Goal: Transaction & Acquisition: Subscribe to service/newsletter

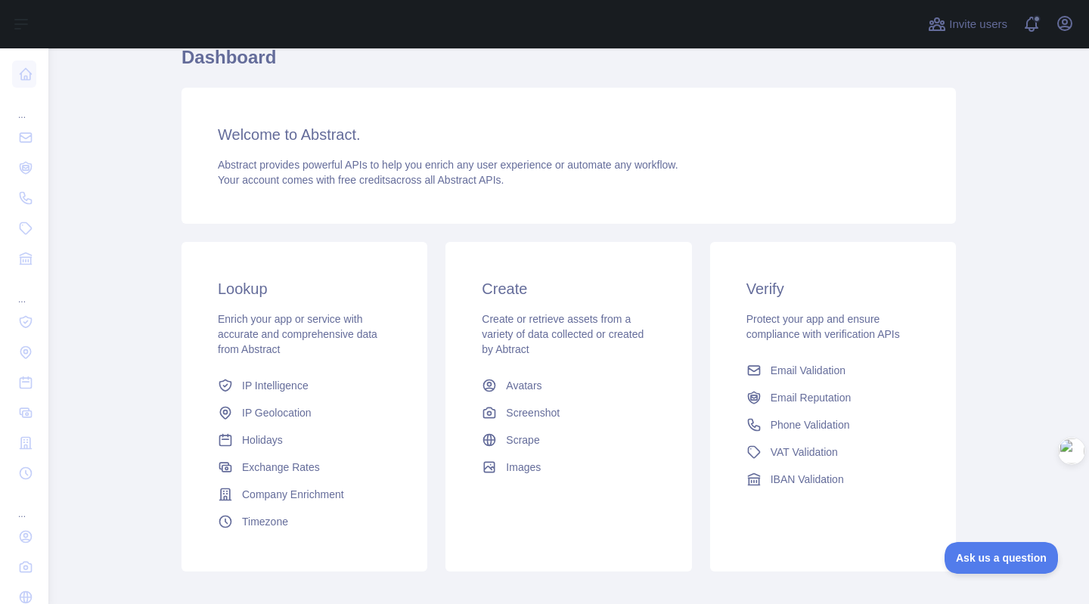
scroll to position [148, 0]
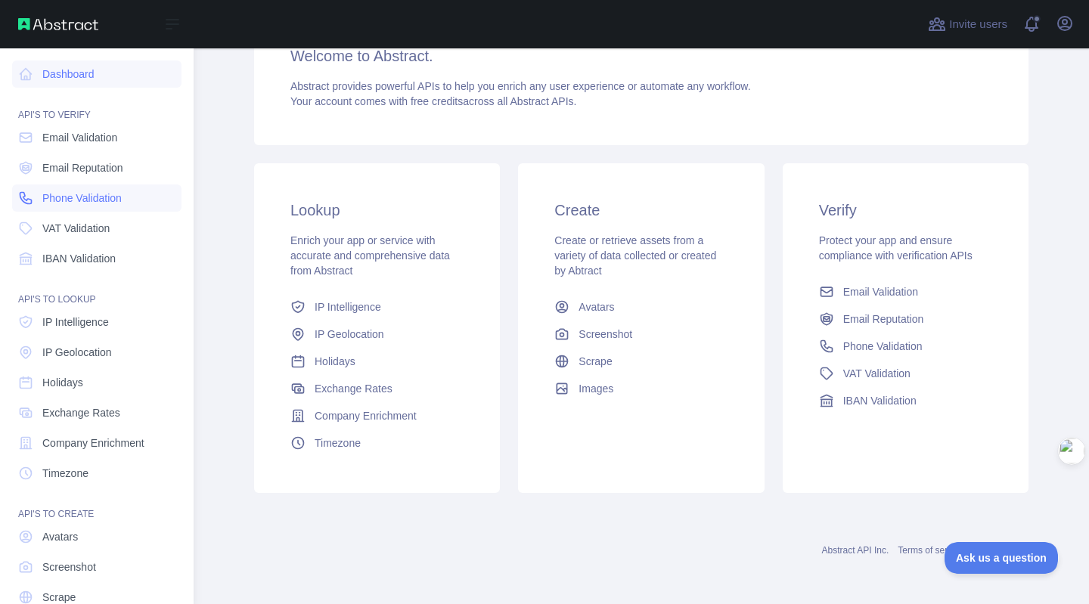
click at [95, 206] on link "Phone Validation" at bounding box center [96, 198] width 169 height 27
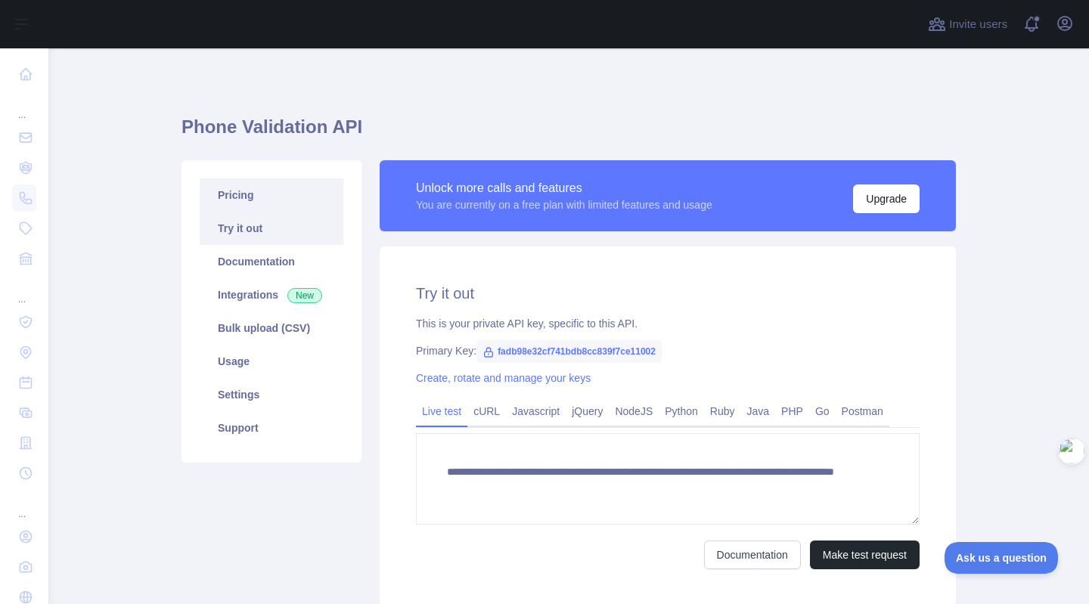
click at [280, 198] on link "Pricing" at bounding box center [272, 194] width 144 height 33
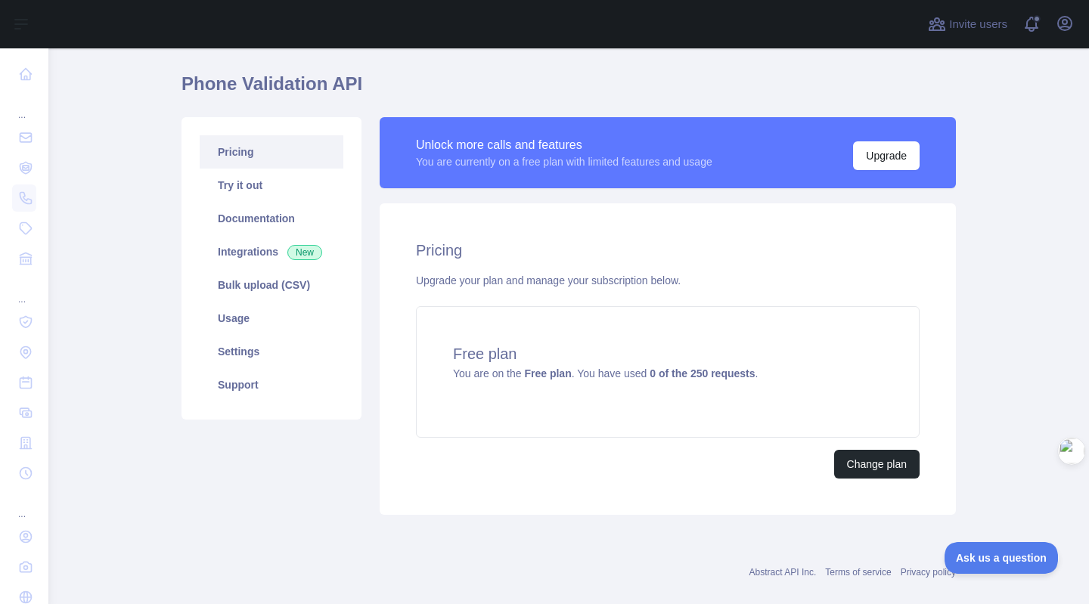
scroll to position [64, 0]
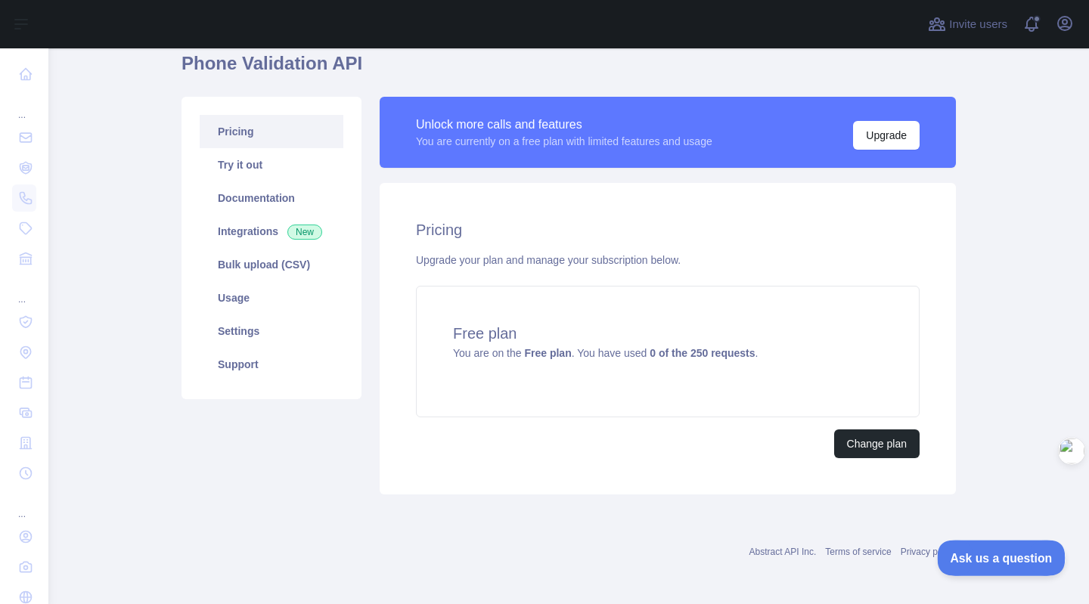
click at [1016, 557] on span "Ask us a question" at bounding box center [993, 555] width 113 height 11
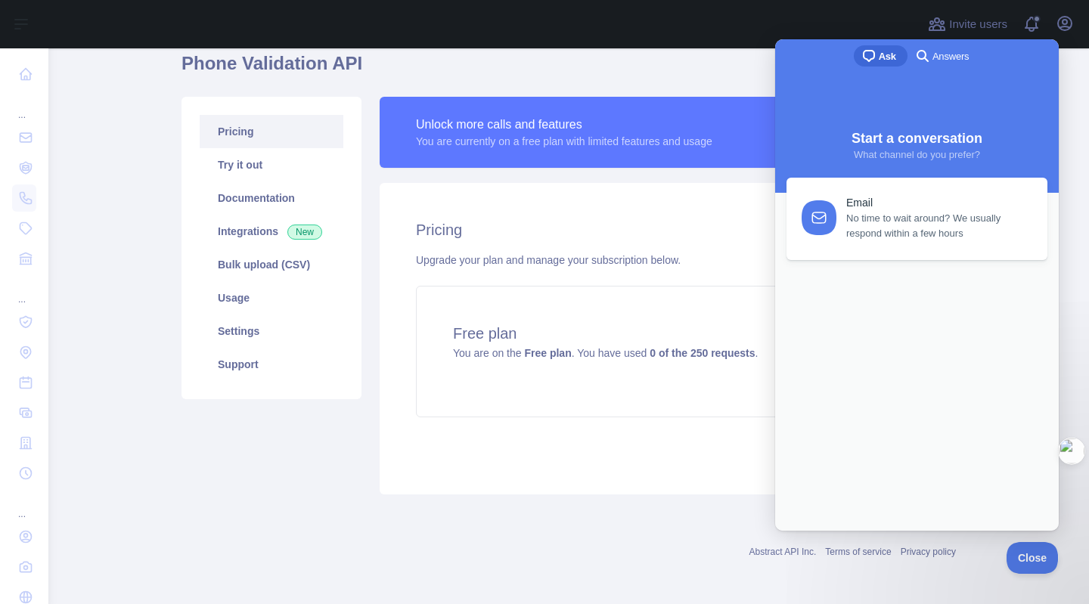
scroll to position [0, 0]
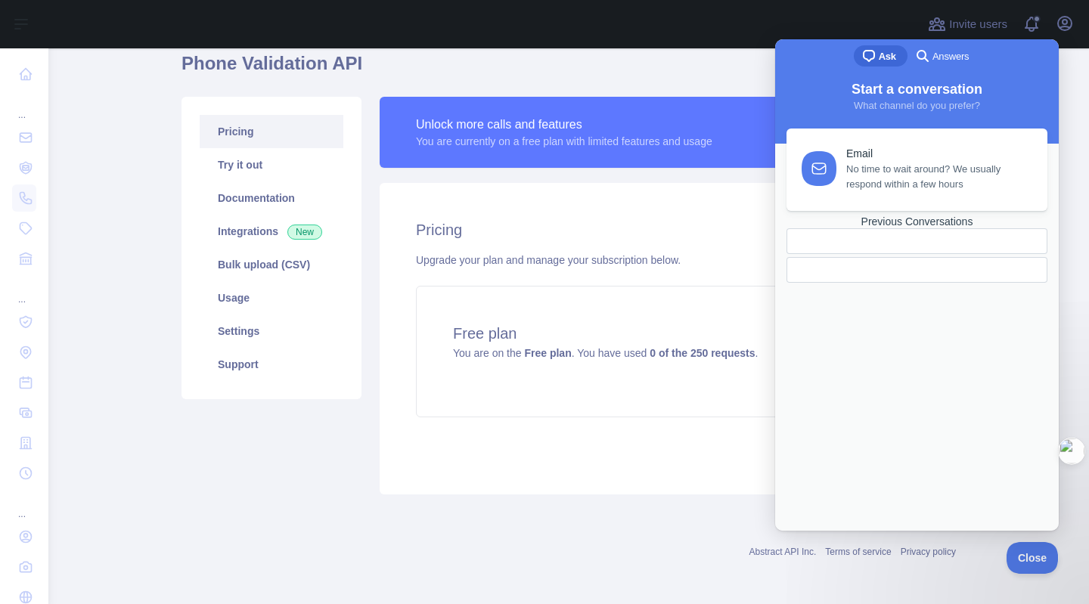
click at [907, 228] on div "Previous Conversations" at bounding box center [916, 222] width 261 height 13
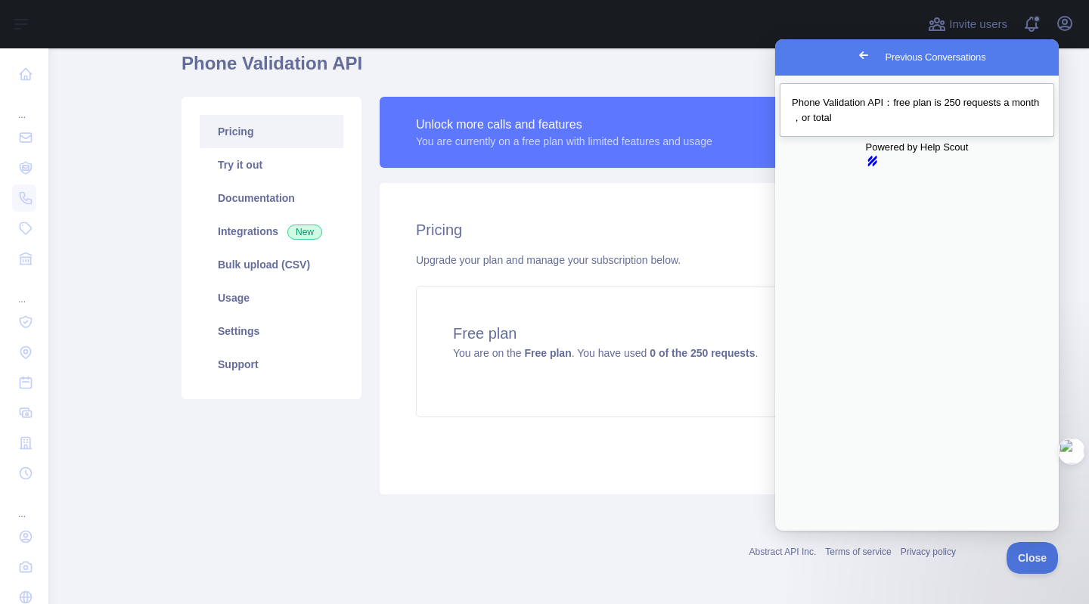
click at [889, 125] on div "Previous Conversations" at bounding box center [917, 125] width 250 height 0
click at [445, 126] on div "Unlock more calls and features" at bounding box center [564, 125] width 296 height 18
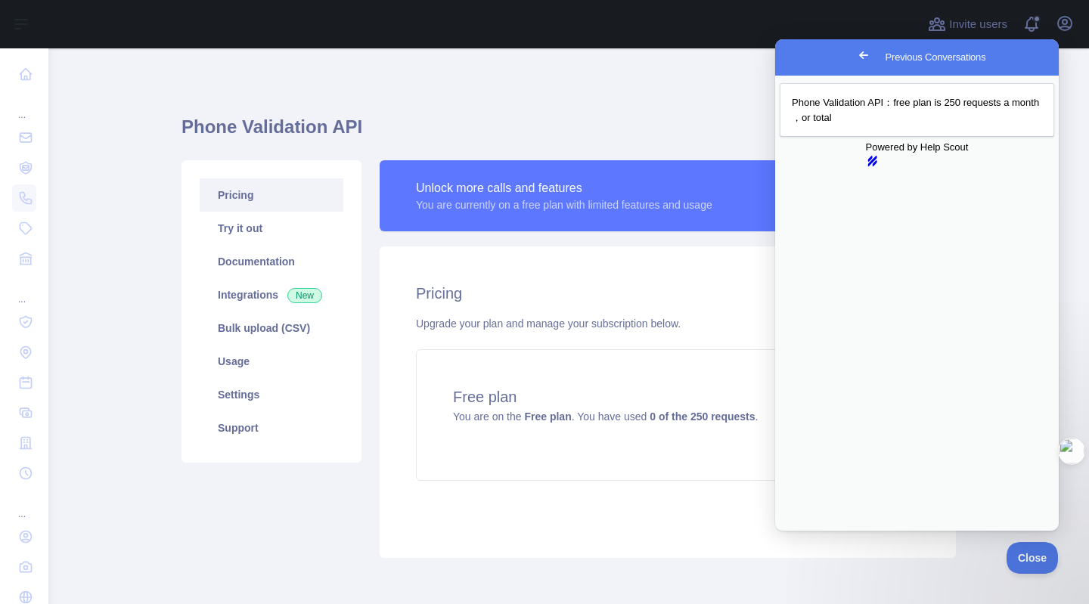
click at [557, 137] on h1 "Phone Validation API" at bounding box center [568, 133] width 774 height 36
click at [200, 430] on link "Support" at bounding box center [272, 427] width 144 height 33
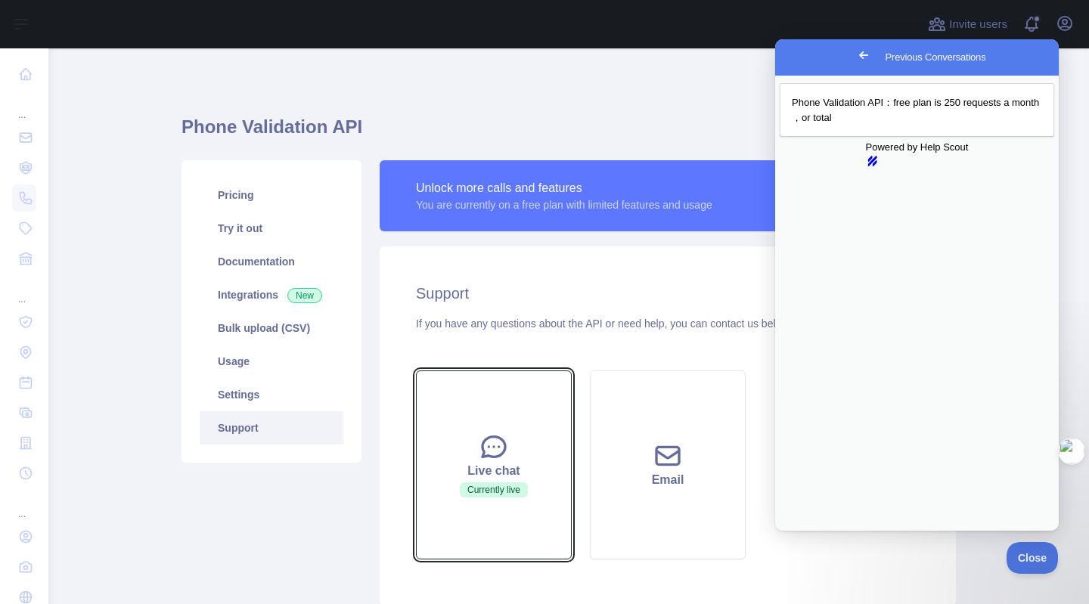
click at [529, 476] on div "Live chat" at bounding box center [494, 471] width 118 height 18
drag, startPoint x: 876, startPoint y: 141, endPoint x: 797, endPoint y: 127, distance: 79.8
click at [797, 600] on div "Phone Validation API：free plan is 250 requests a month ，or total" at bounding box center [917, 614] width 282 height 29
copy div "Phone Validation API：free plan is 250 requests a month ，or total"
click at [437, 291] on h2 "Support" at bounding box center [668, 293] width 504 height 21
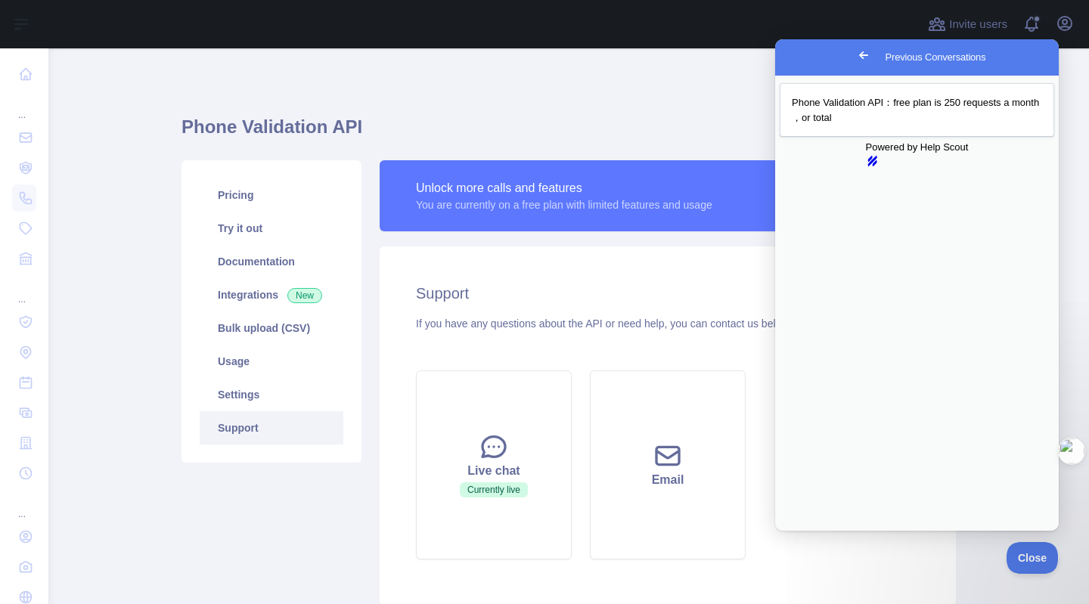
click at [803, 532] on button "Close" at bounding box center [789, 542] width 27 height 20
click at [854, 62] on span "Go back" at bounding box center [863, 55] width 18 height 18
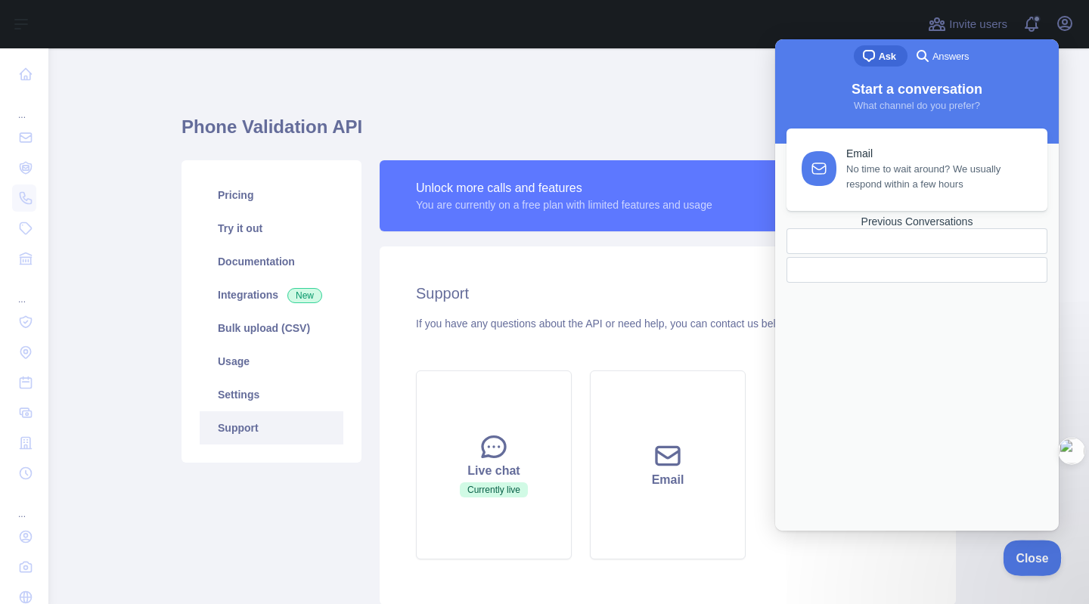
click at [1028, 553] on span "Close" at bounding box center [1028, 555] width 51 height 11
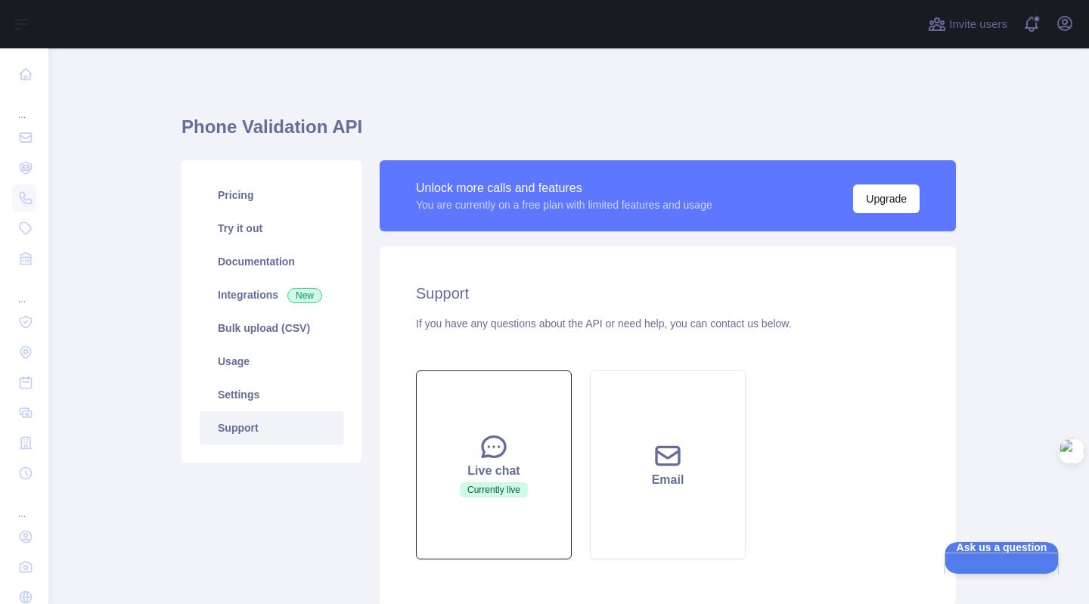
click at [461, 486] on span "Currently live" at bounding box center [494, 489] width 68 height 15
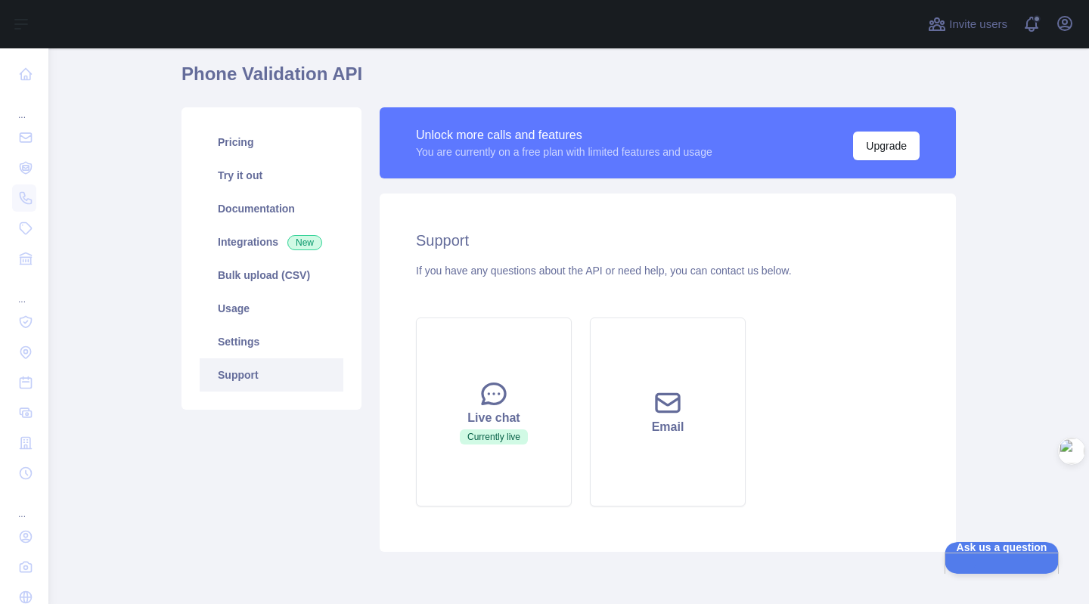
scroll to position [111, 0]
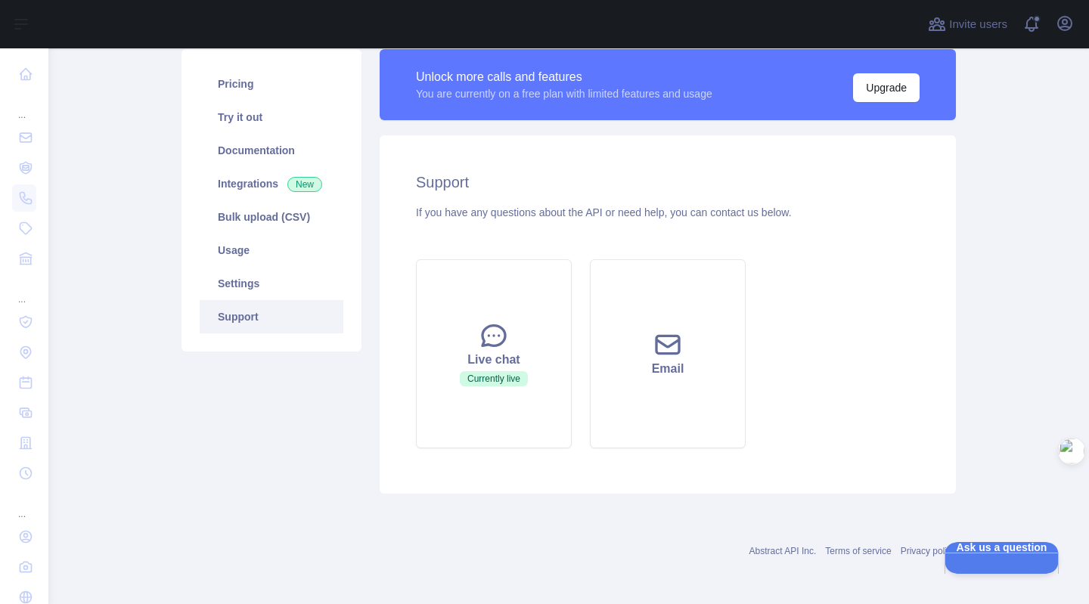
click at [380, 359] on div "Support If you have any questions about the API or need help, you can contact u…" at bounding box center [668, 314] width 576 height 358
click at [463, 346] on button "Live chat Currently live" at bounding box center [494, 353] width 156 height 189
click at [511, 343] on button "Live chat Currently live" at bounding box center [494, 353] width 156 height 189
click at [504, 353] on div "Live chat" at bounding box center [494, 360] width 118 height 18
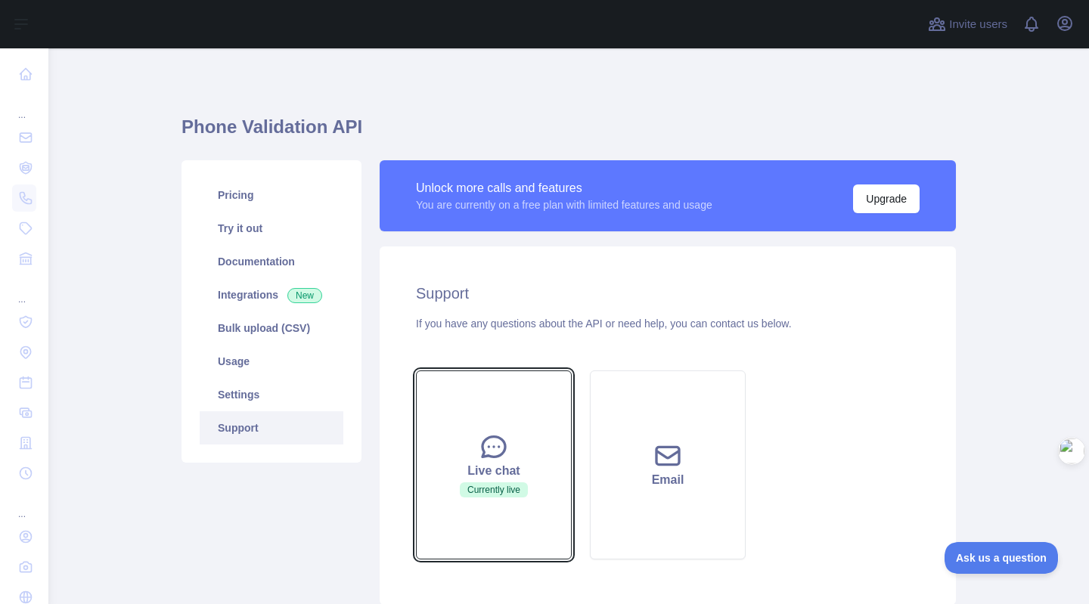
click at [550, 501] on button "Live chat Currently live" at bounding box center [494, 465] width 156 height 189
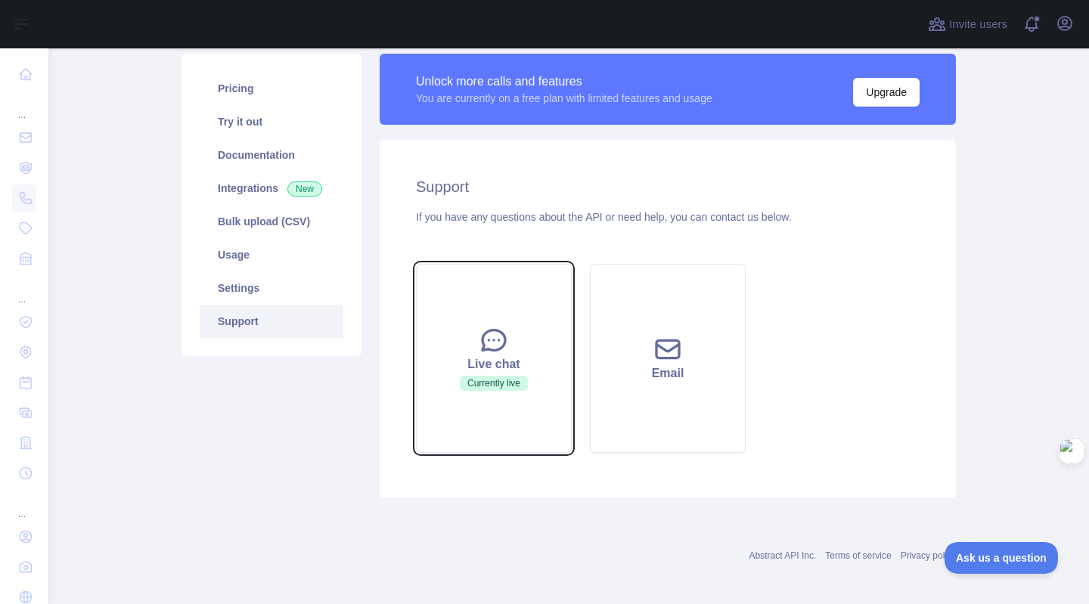
scroll to position [111, 0]
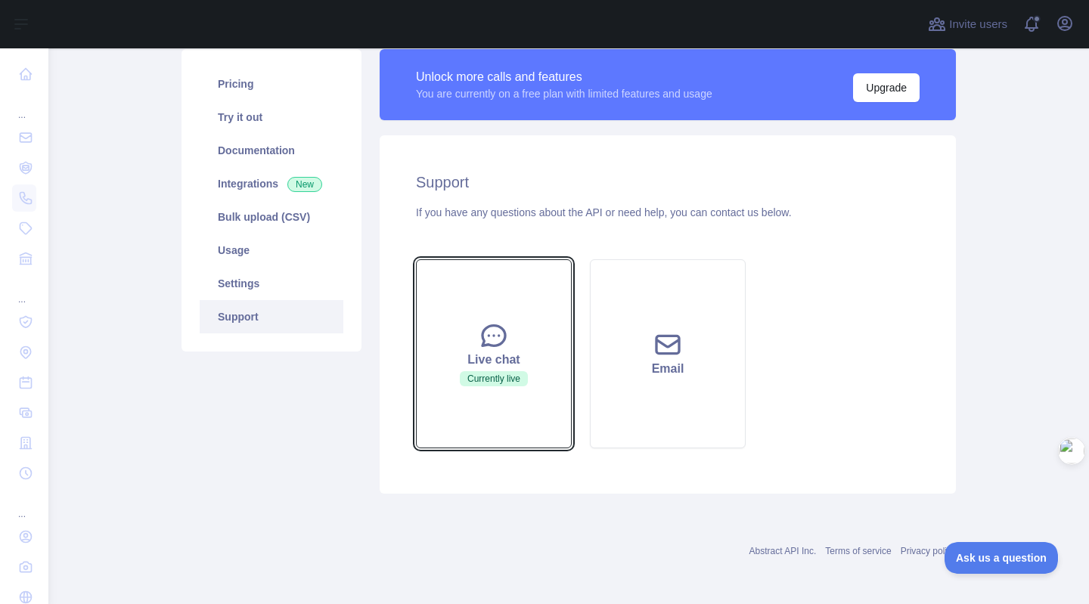
click at [490, 336] on icon at bounding box center [494, 336] width 30 height 30
click at [485, 361] on div "Live chat" at bounding box center [494, 360] width 118 height 18
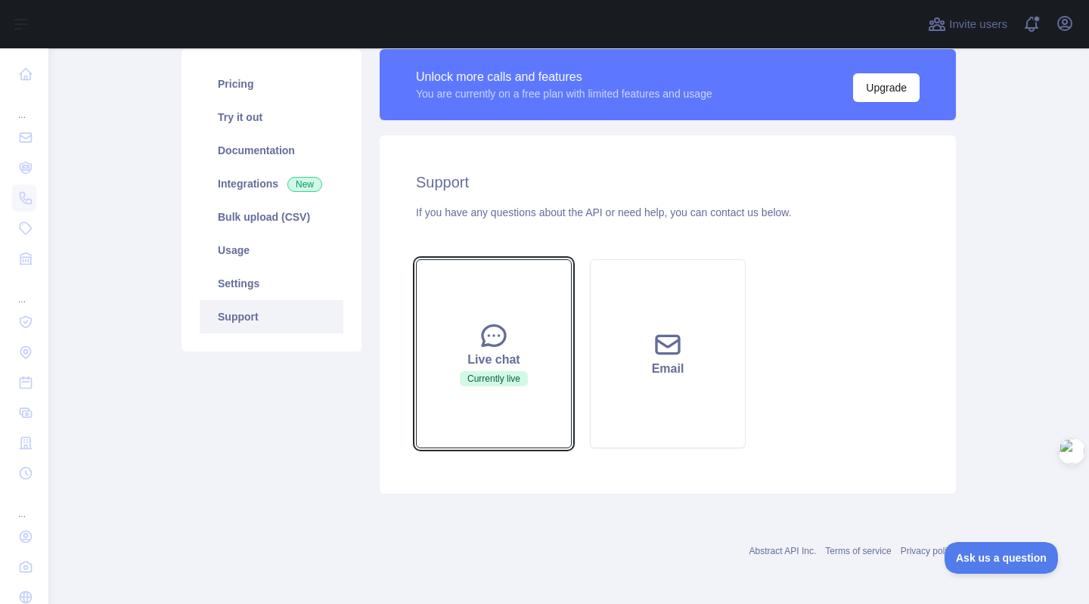
click at [485, 361] on div "Live chat" at bounding box center [494, 360] width 118 height 18
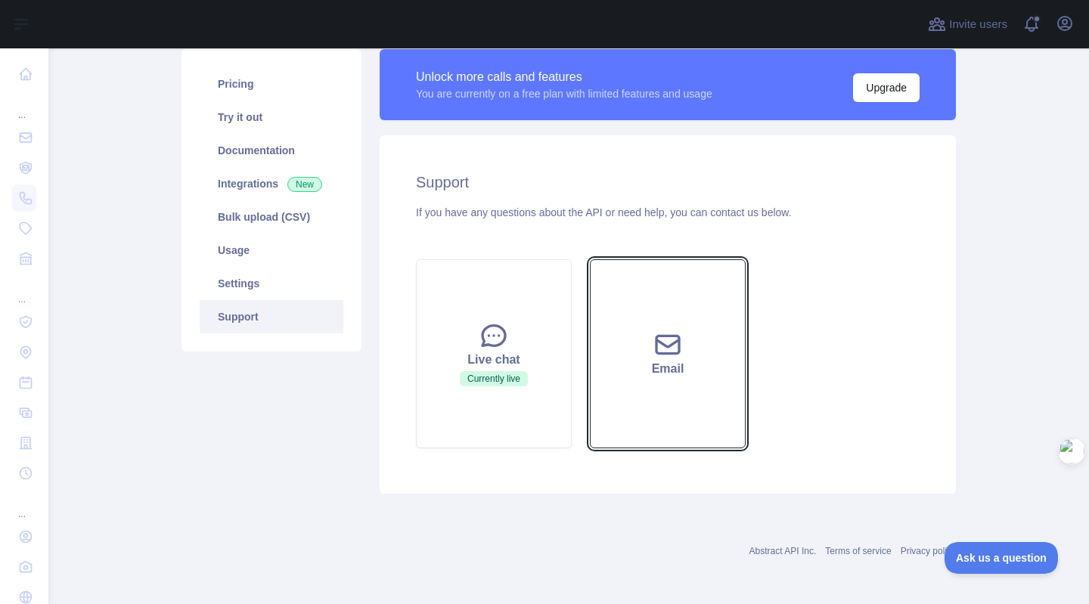
click at [730, 431] on button "Email" at bounding box center [668, 353] width 156 height 189
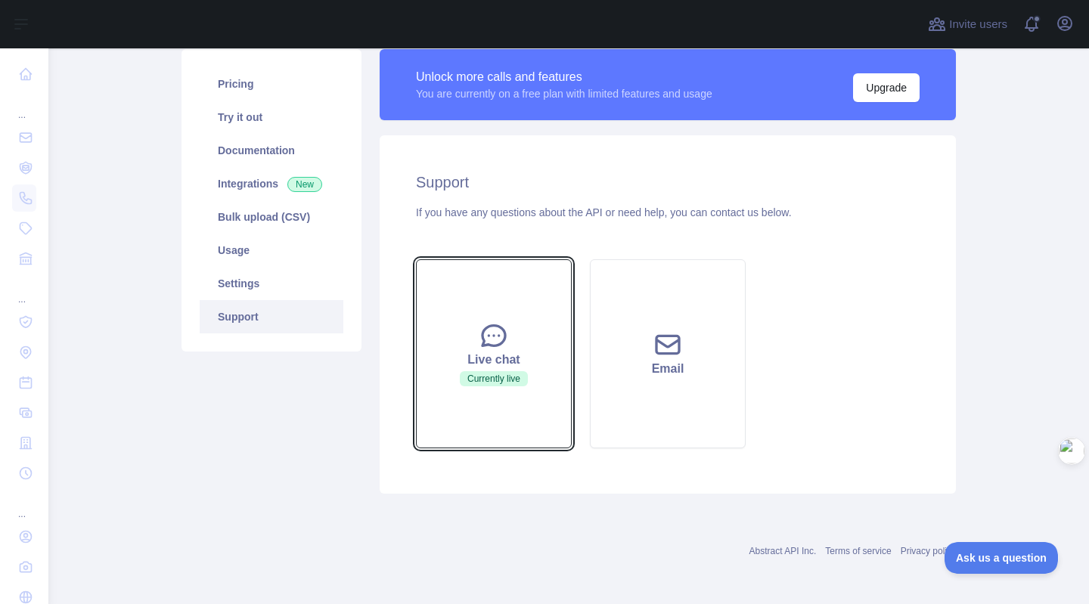
click at [508, 399] on button "Live chat Currently live" at bounding box center [494, 353] width 156 height 189
click at [510, 397] on button "Live chat Currently live" at bounding box center [494, 353] width 156 height 189
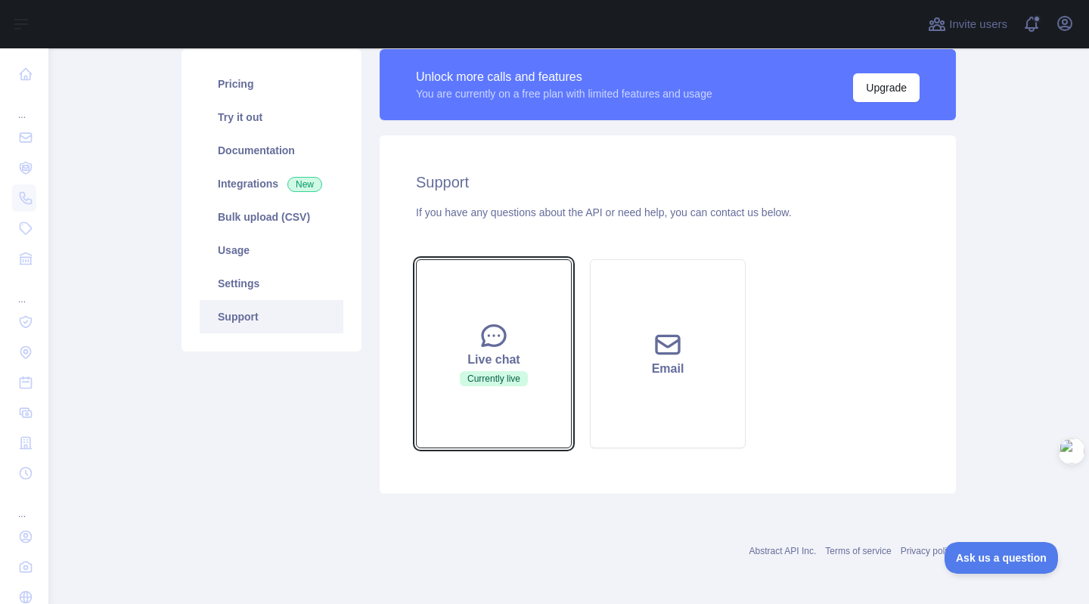
click at [510, 397] on button "Live chat Currently live" at bounding box center [494, 353] width 156 height 189
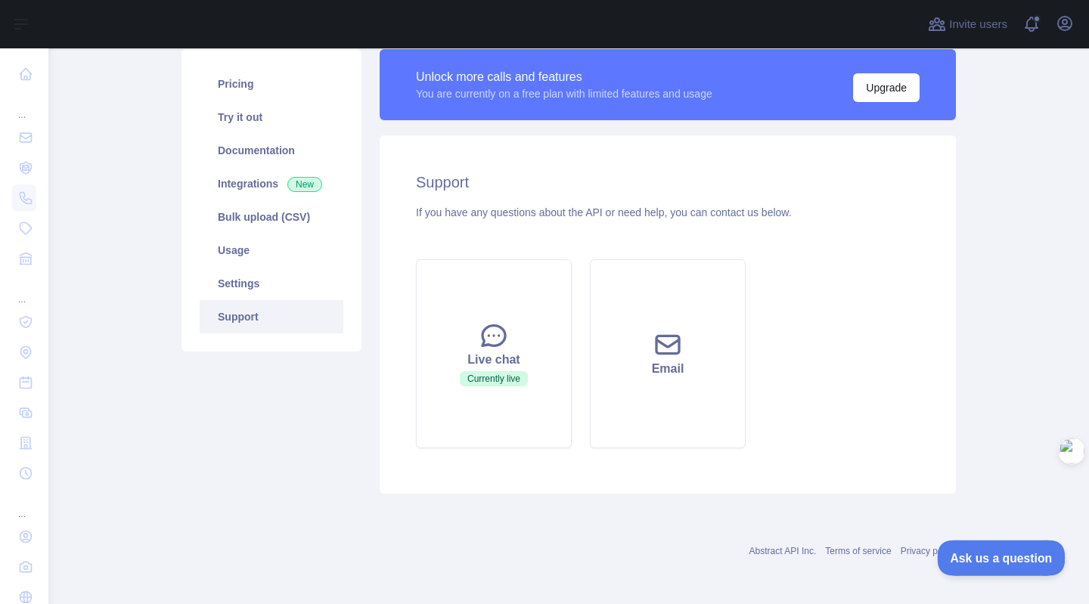
click at [1010, 548] on button "Ask us a question" at bounding box center [993, 556] width 113 height 32
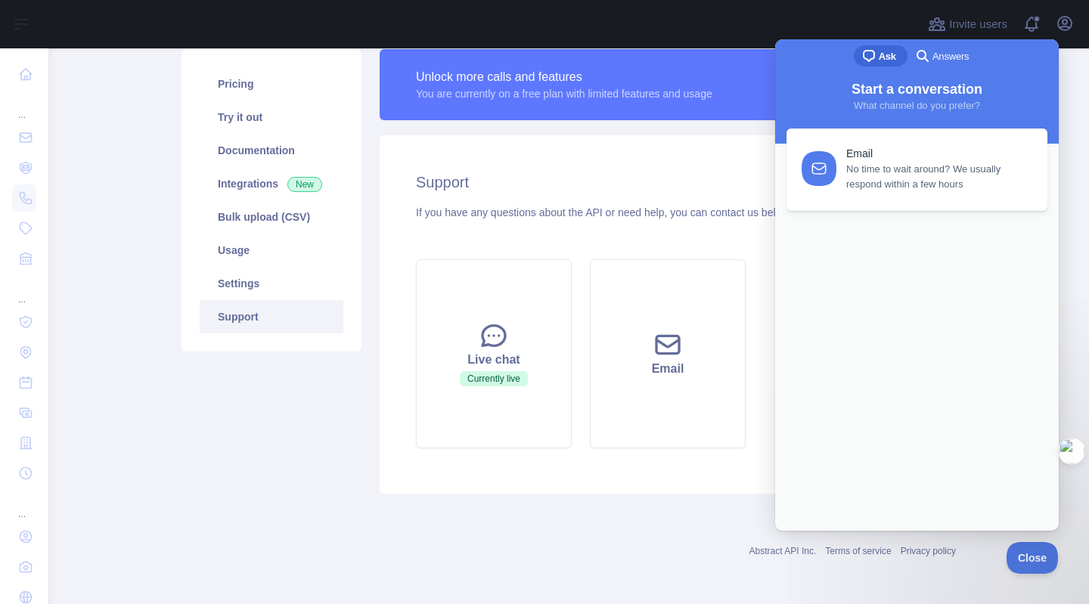
scroll to position [0, 0]
click at [891, 158] on div "Email No time to wait around? We usually respond within a few hours" at bounding box center [938, 166] width 184 height 45
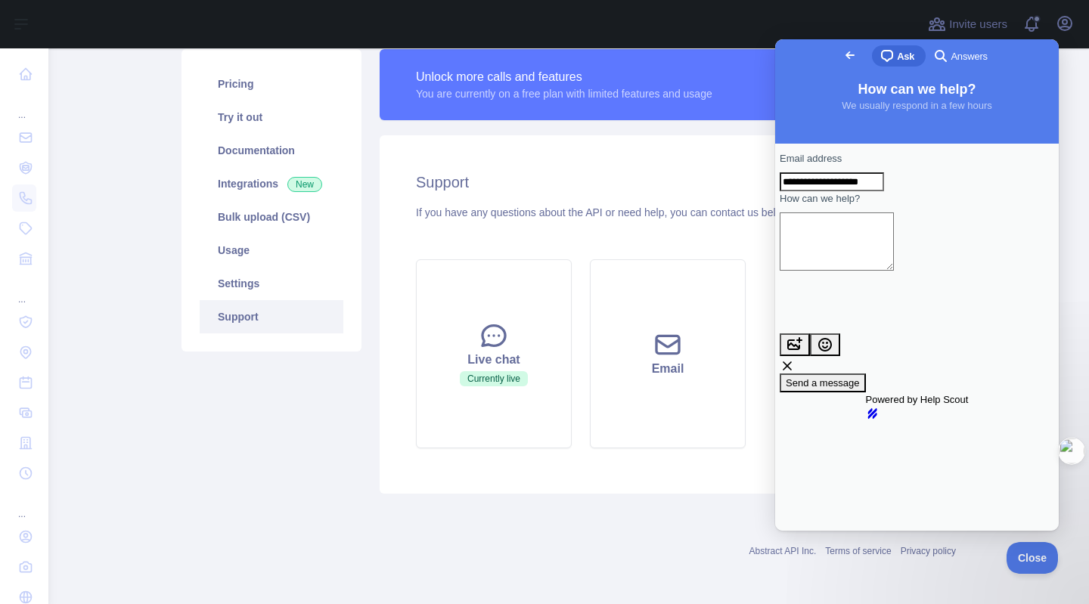
click at [841, 54] on span "Go back" at bounding box center [850, 55] width 18 height 18
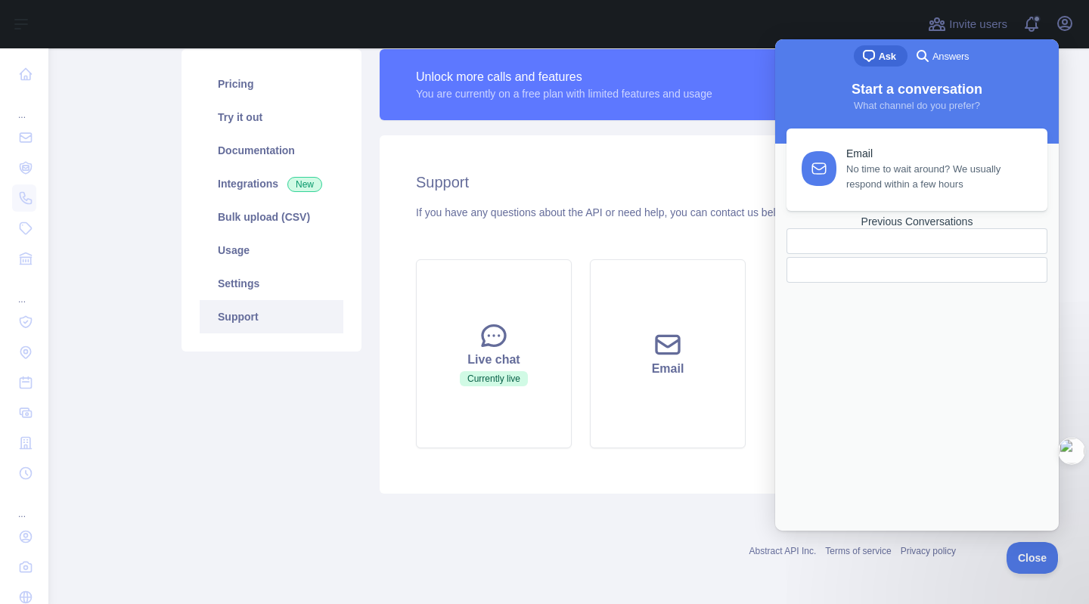
click at [927, 228] on div "Previous Conversations" at bounding box center [916, 222] width 261 height 13
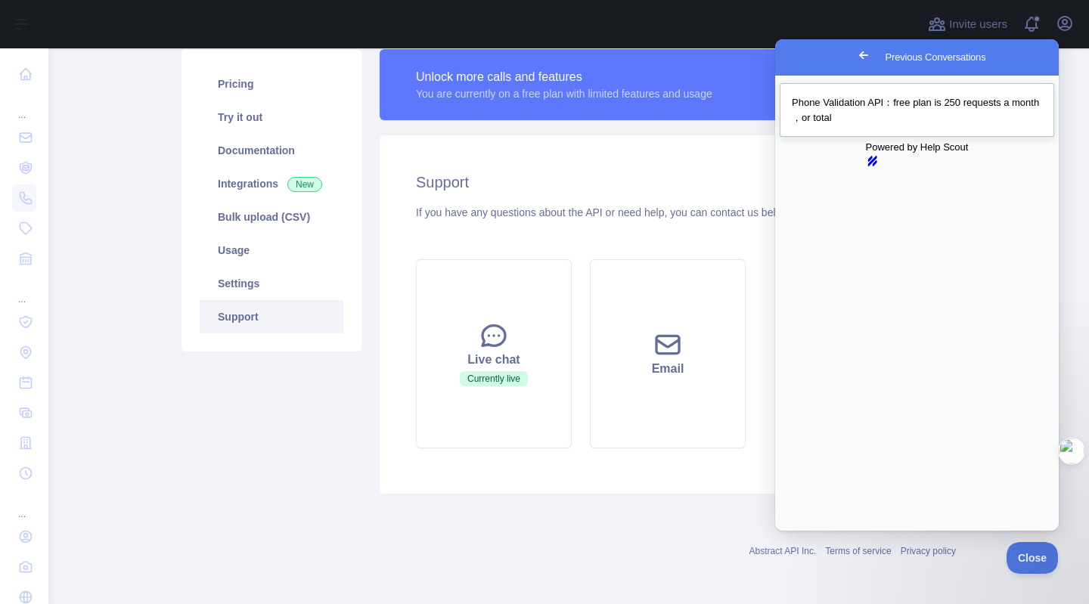
click at [909, 123] on div "Phone Validation API：free plan is 250 requests a month ，or total" at bounding box center [917, 109] width 250 height 29
click at [218, 409] on div "Pricing Try it out Documentation Integrations New Bulk upload (CSV) Usage Setti…" at bounding box center [271, 271] width 198 height 445
click at [230, 220] on link "Bulk upload (CSV)" at bounding box center [272, 216] width 144 height 33
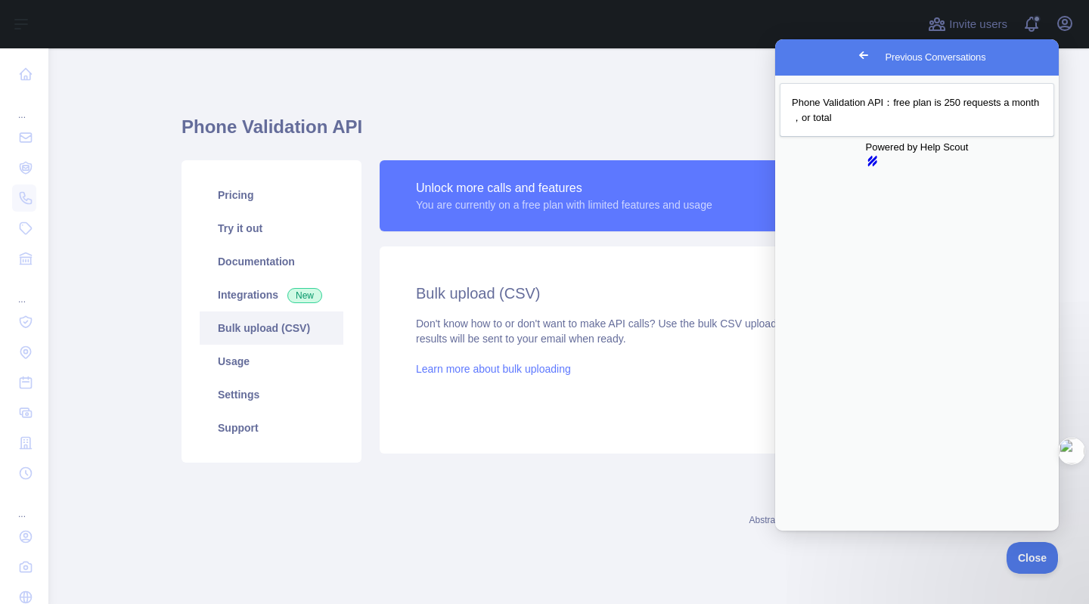
click at [803, 532] on button "Close" at bounding box center [789, 542] width 27 height 20
click at [854, 51] on span "Go back" at bounding box center [863, 55] width 18 height 18
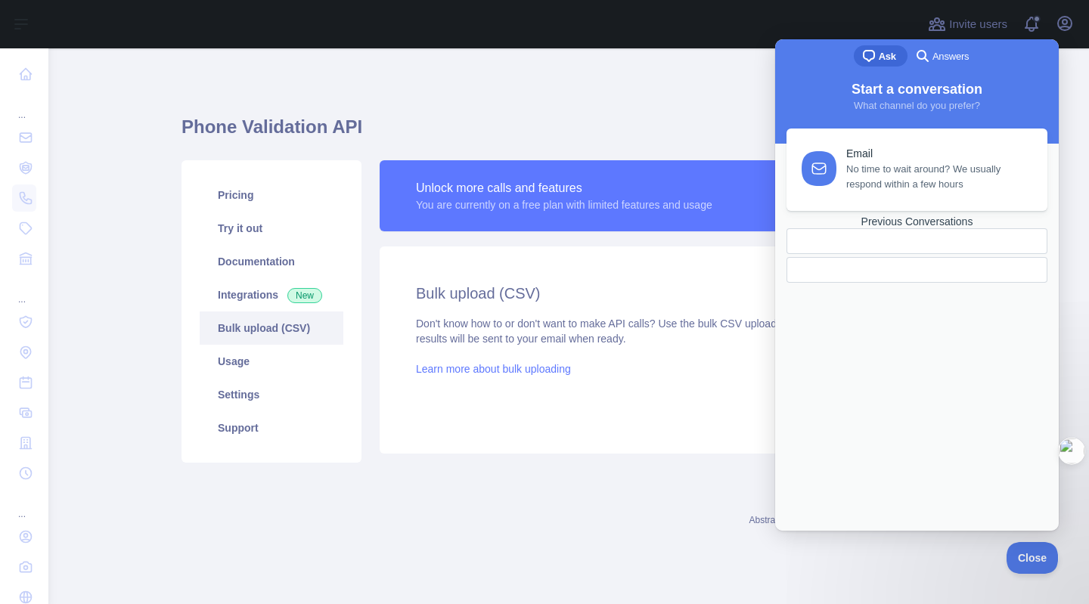
click at [686, 126] on h1 "Phone Validation API" at bounding box center [568, 133] width 774 height 36
click at [1027, 566] on button "Close" at bounding box center [1028, 556] width 51 height 32
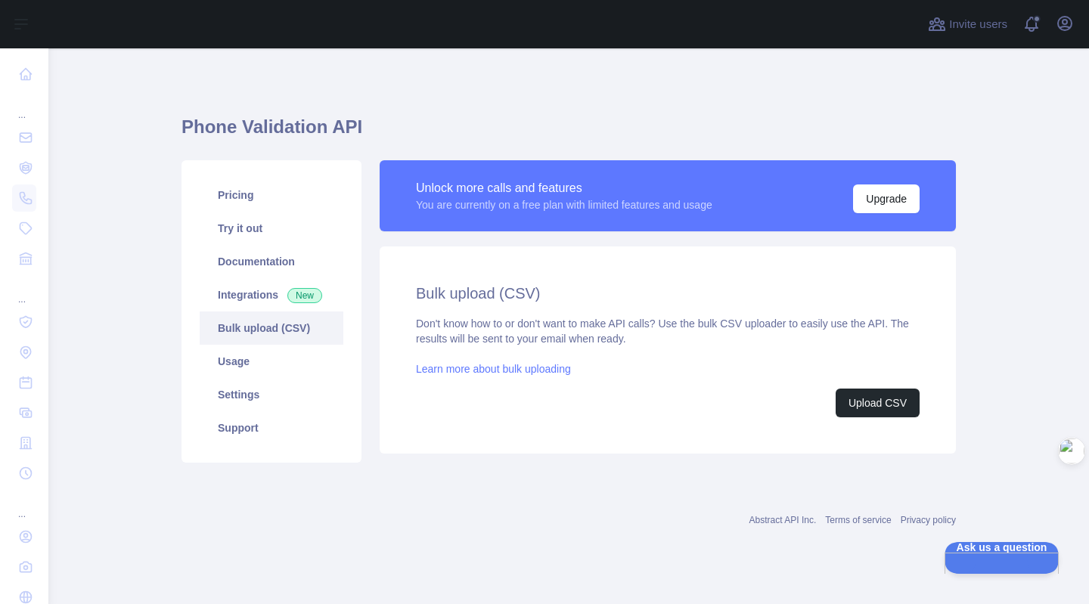
click at [271, 448] on div "Pricing Try it out Documentation Integrations New Bulk upload (CSV) Usage Setti…" at bounding box center [271, 311] width 180 height 302
click at [271, 441] on link "Support" at bounding box center [272, 427] width 144 height 33
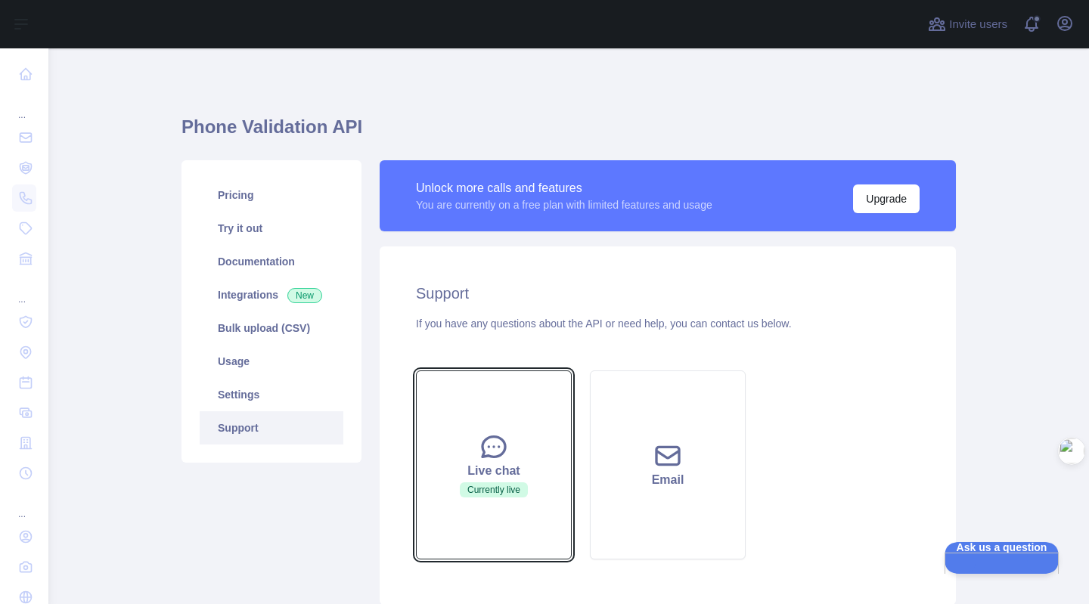
click at [558, 440] on button "Live chat Currently live" at bounding box center [494, 465] width 156 height 189
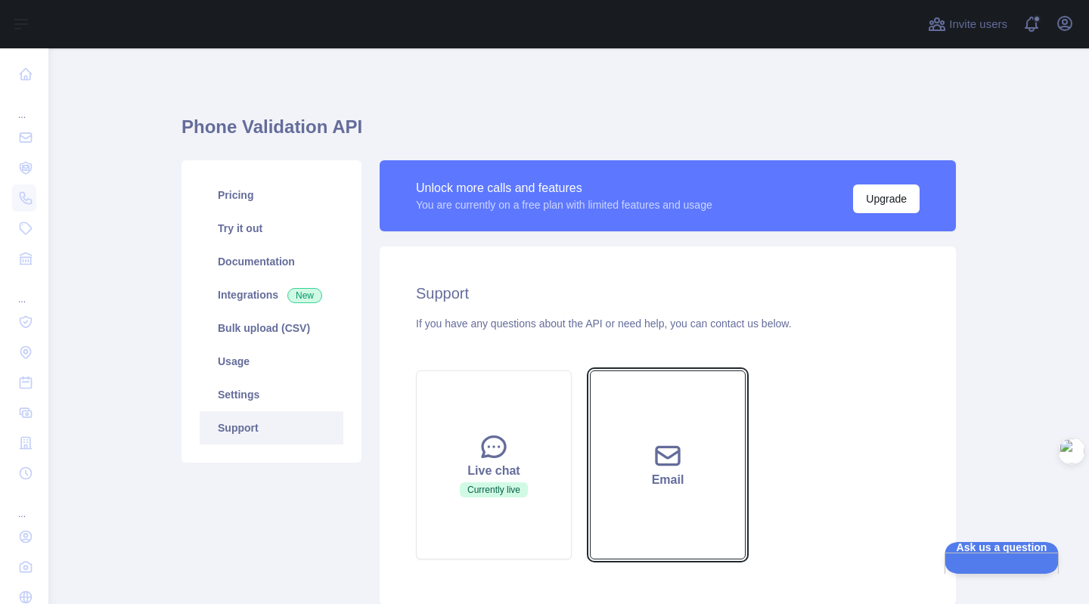
click at [615, 537] on button "Email" at bounding box center [668, 465] width 156 height 189
click at [703, 444] on button "Email" at bounding box center [668, 465] width 156 height 189
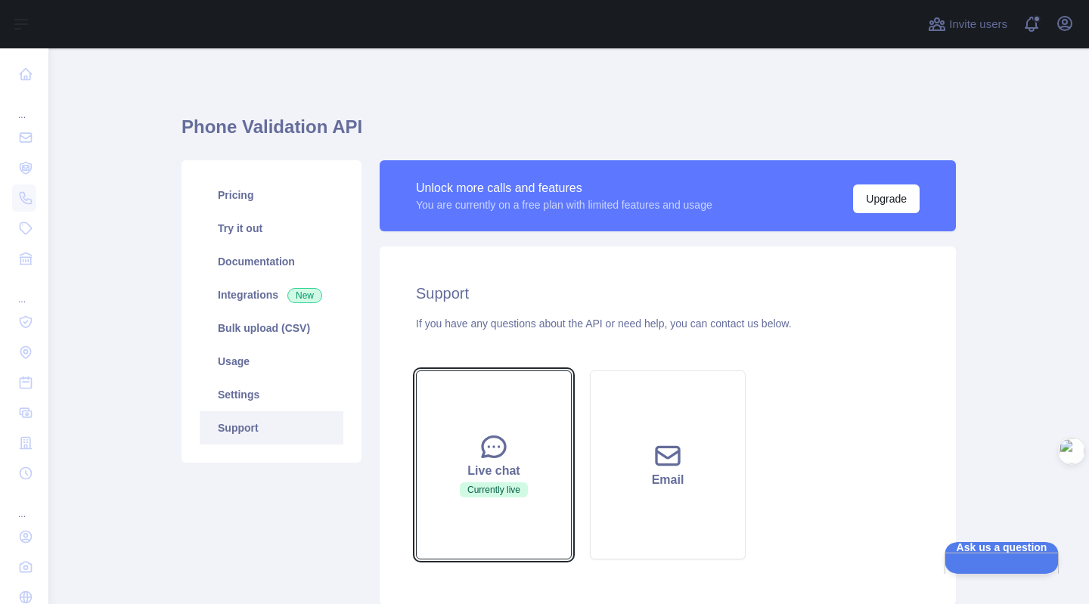
click at [503, 465] on div "Live chat" at bounding box center [494, 471] width 118 height 18
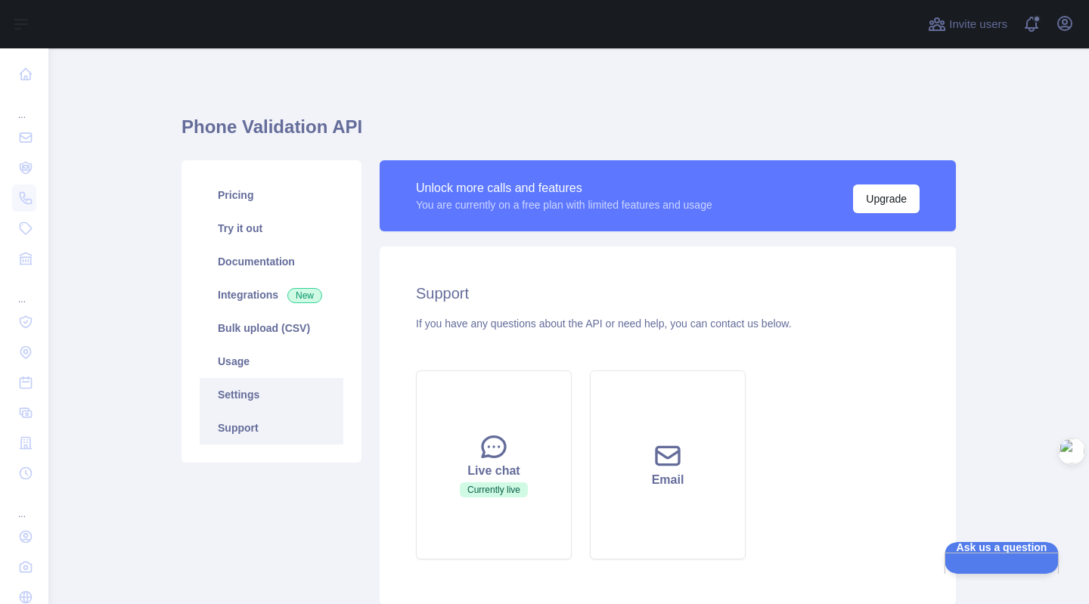
click at [200, 381] on link "Settings" at bounding box center [272, 394] width 144 height 33
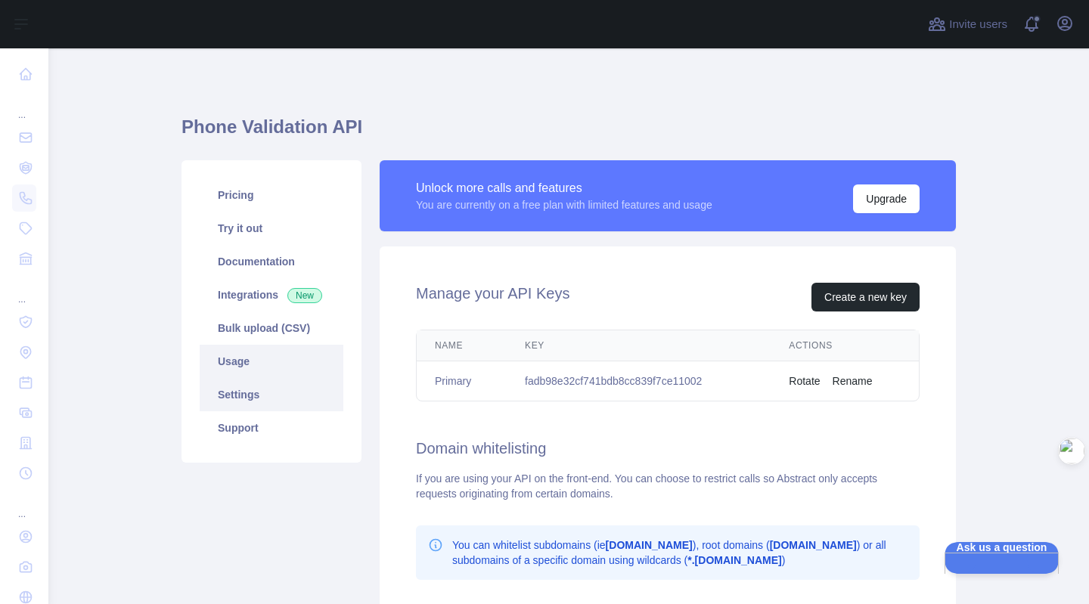
click at [231, 371] on link "Usage" at bounding box center [272, 361] width 144 height 33
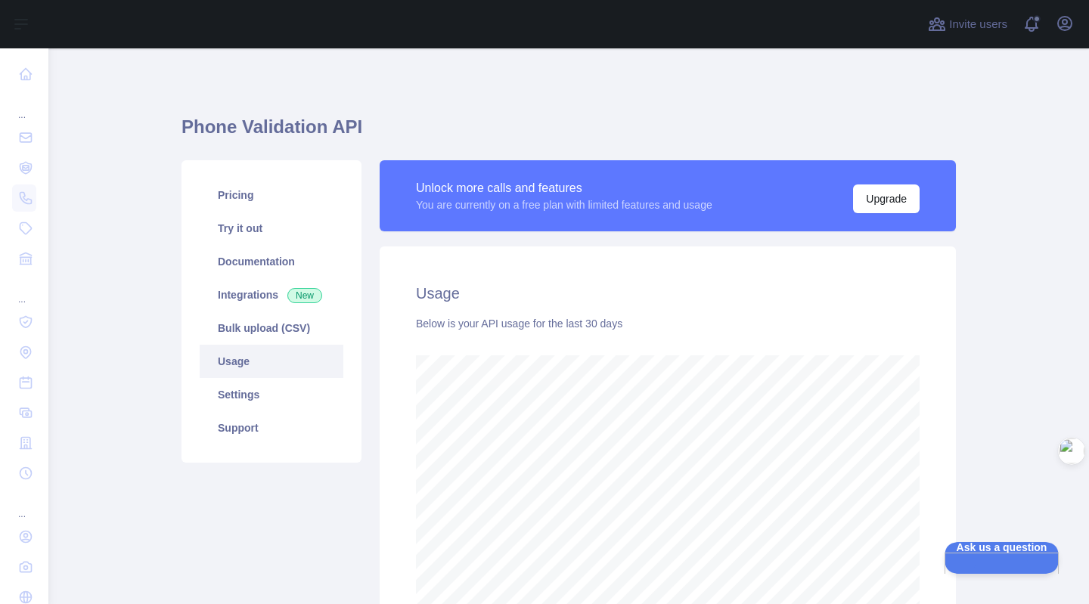
scroll to position [556, 1028]
click at [274, 333] on link "Bulk upload (CSV)" at bounding box center [272, 328] width 144 height 33
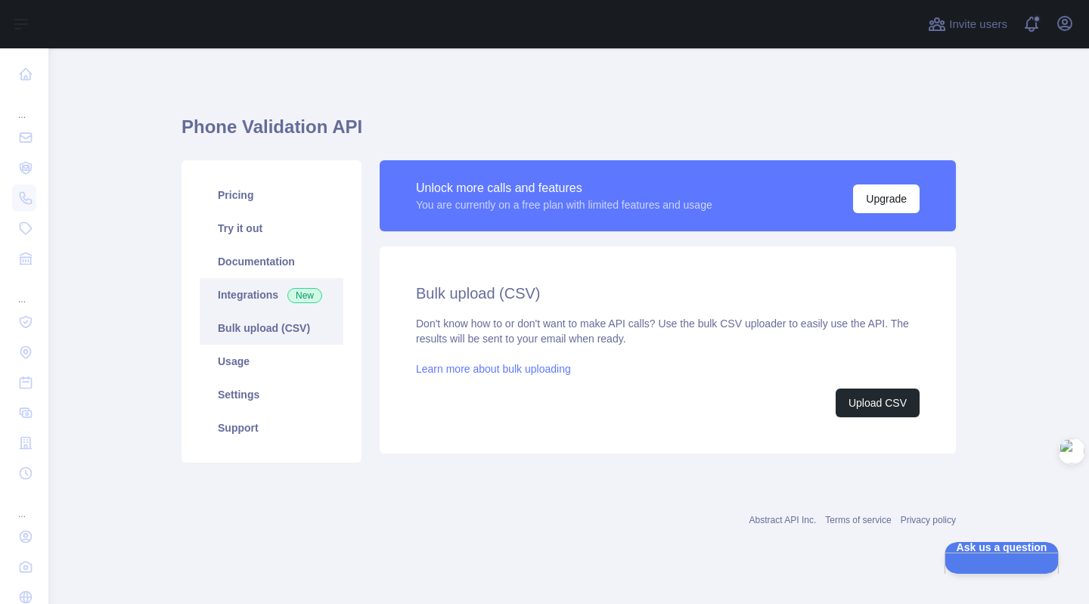
click at [228, 278] on link "Integrations New" at bounding box center [272, 294] width 144 height 33
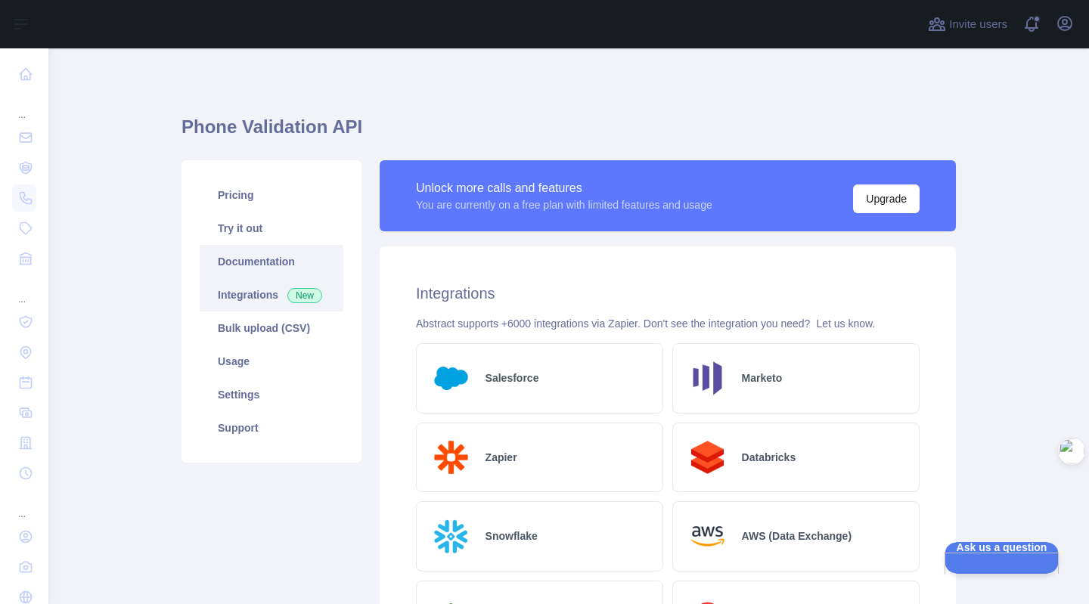
click at [237, 265] on link "Documentation" at bounding box center [272, 261] width 144 height 33
click at [253, 290] on link "Integrations New" at bounding box center [272, 294] width 144 height 33
click at [265, 259] on link "Documentation" at bounding box center [272, 261] width 144 height 33
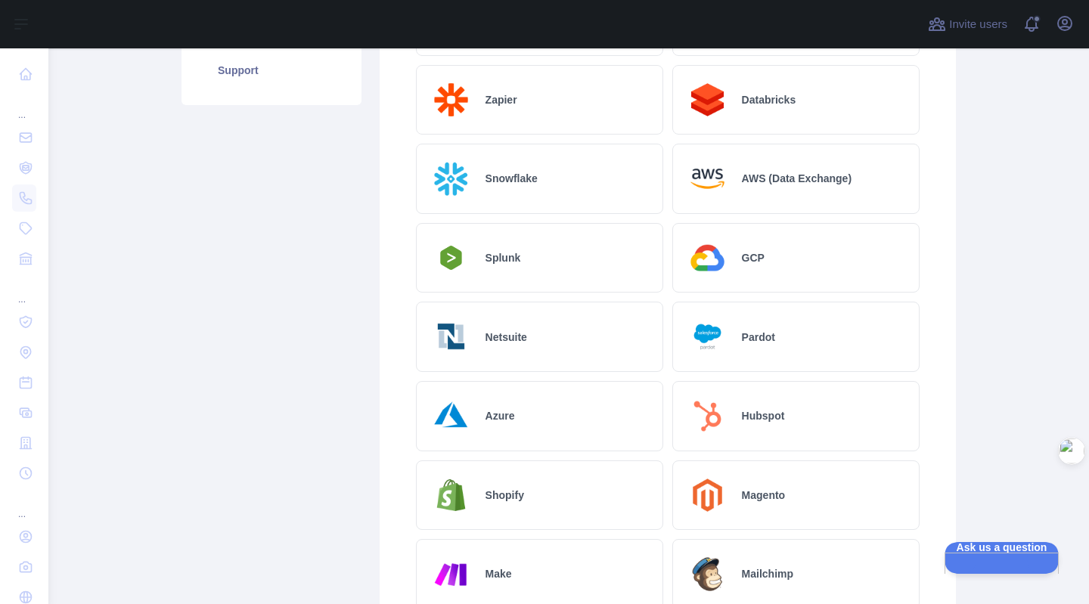
scroll to position [454, 0]
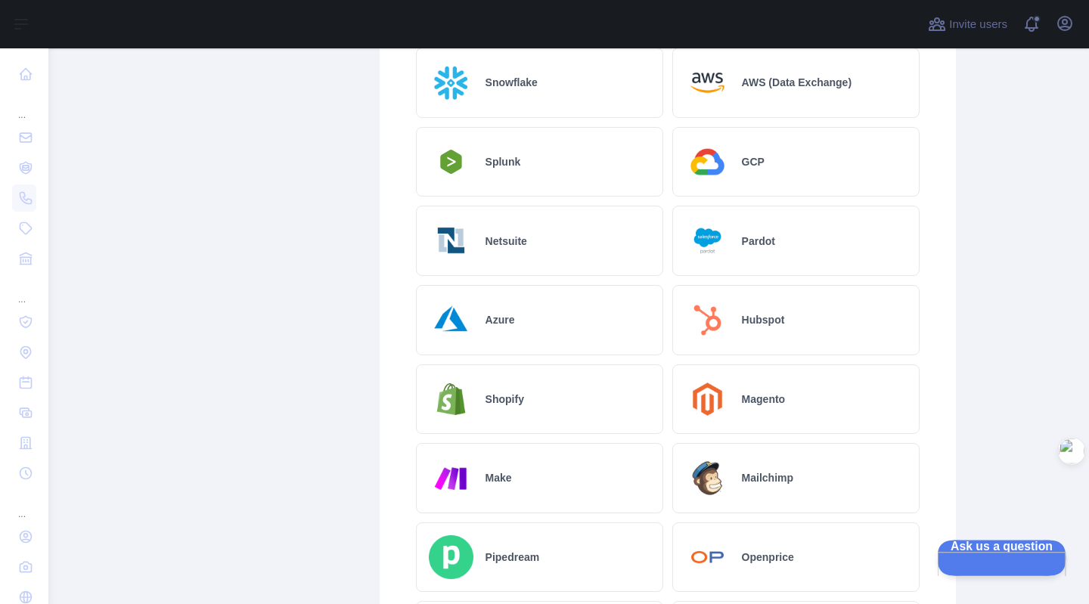
click at [978, 550] on span "Ask us a question" at bounding box center [994, 545] width 114 height 11
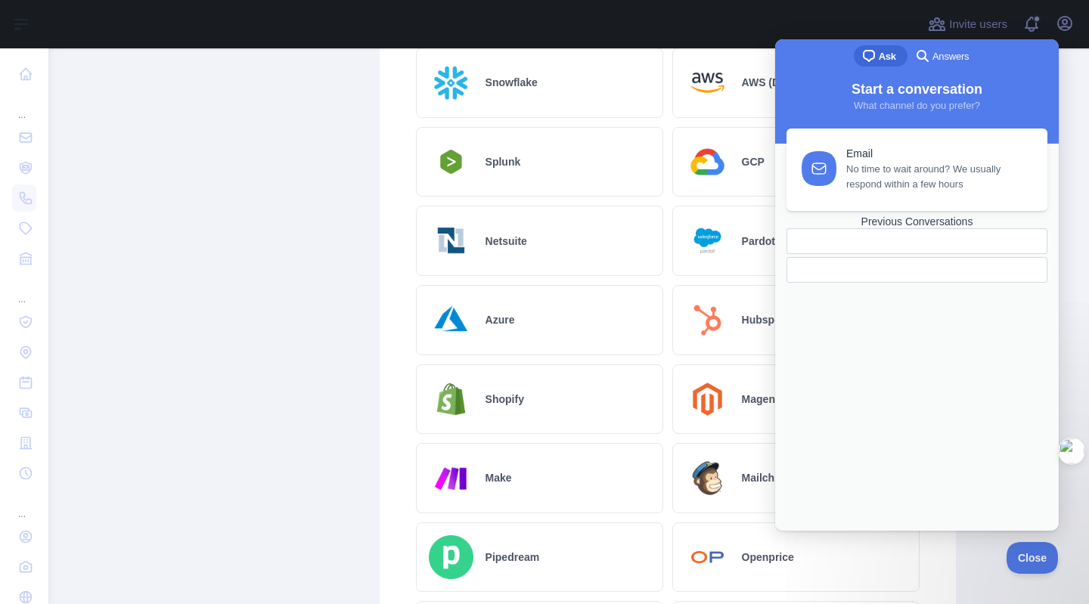
click at [916, 228] on div "Previous Conversations" at bounding box center [916, 222] width 261 height 13
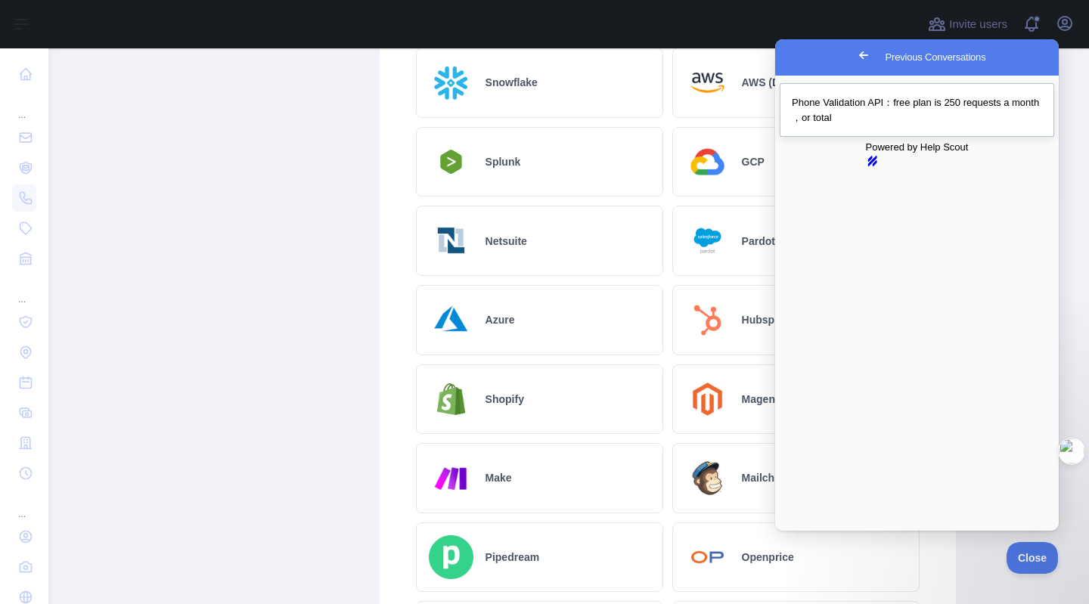
click at [894, 125] on div "Previous Conversations" at bounding box center [917, 125] width 250 height 0
click at [803, 532] on button "Close" at bounding box center [789, 542] width 27 height 20
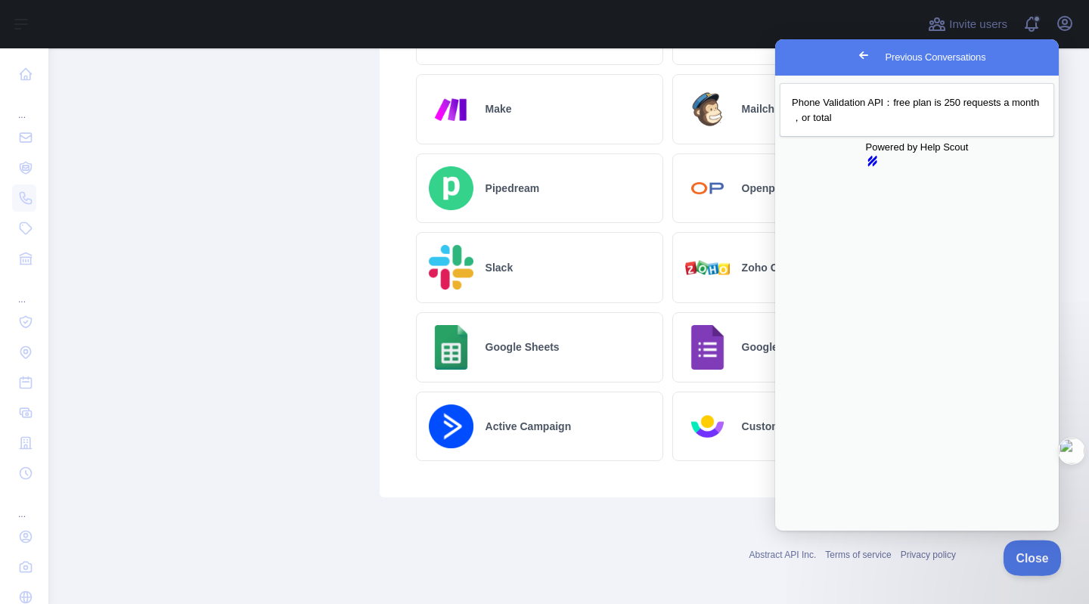
click at [1028, 552] on span "Close" at bounding box center [1028, 555] width 51 height 11
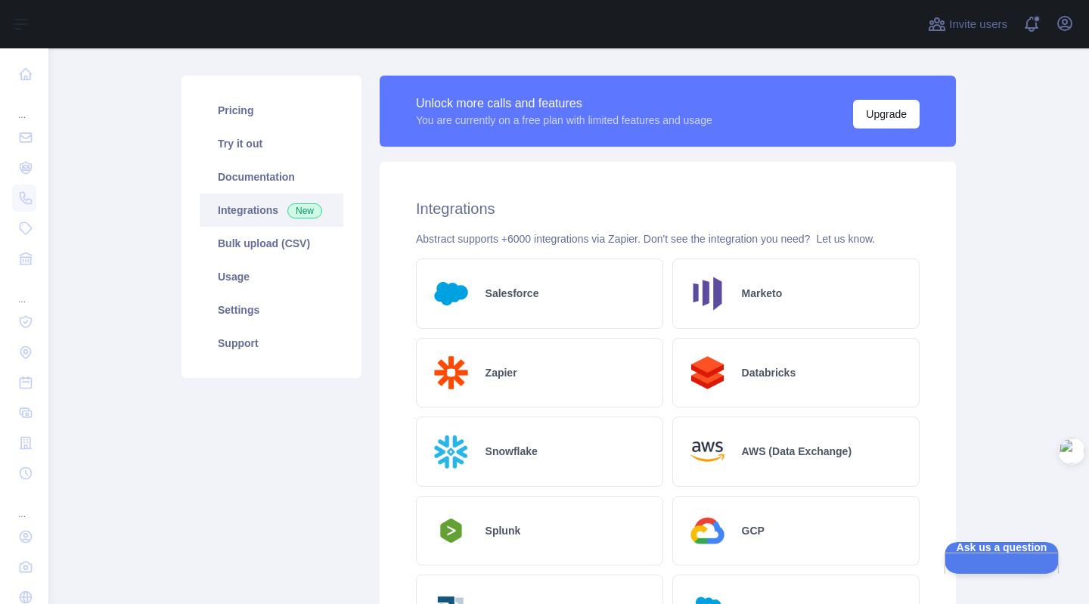
scroll to position [0, 0]
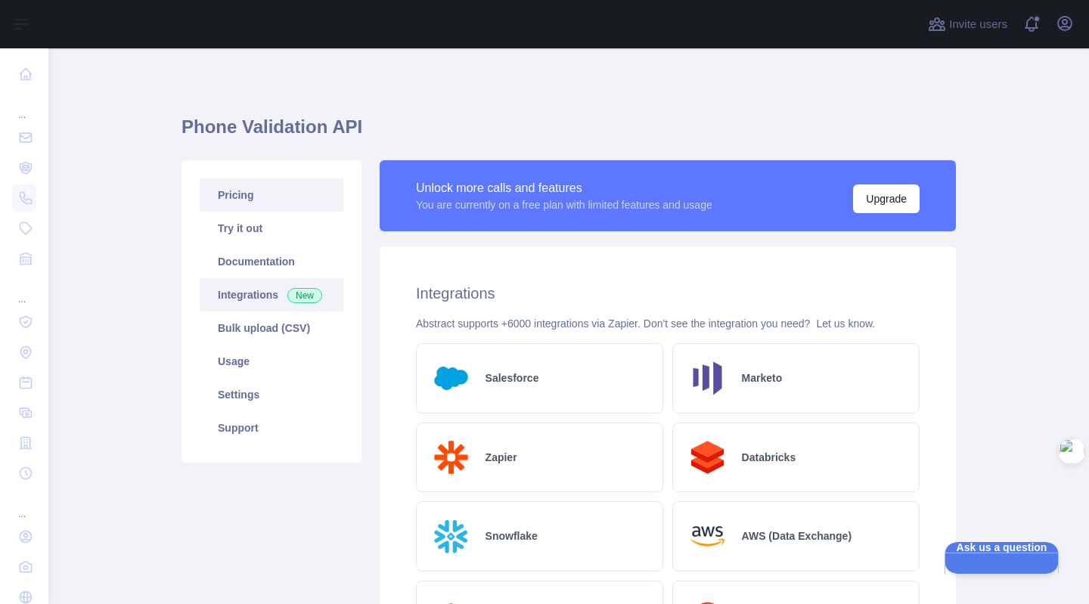
click at [287, 199] on link "Pricing" at bounding box center [272, 194] width 144 height 33
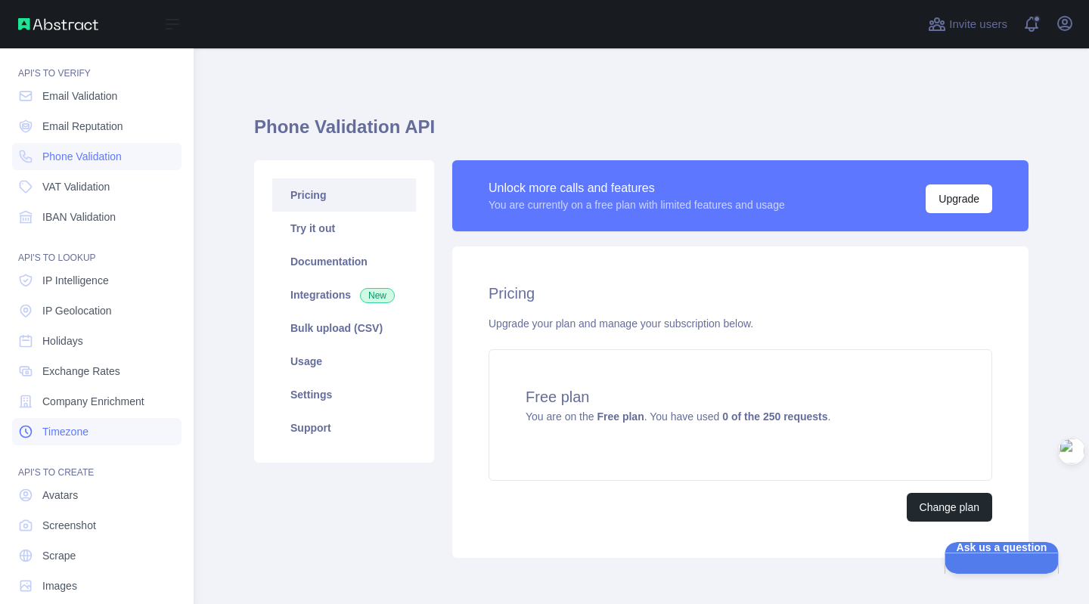
scroll to position [60, 0]
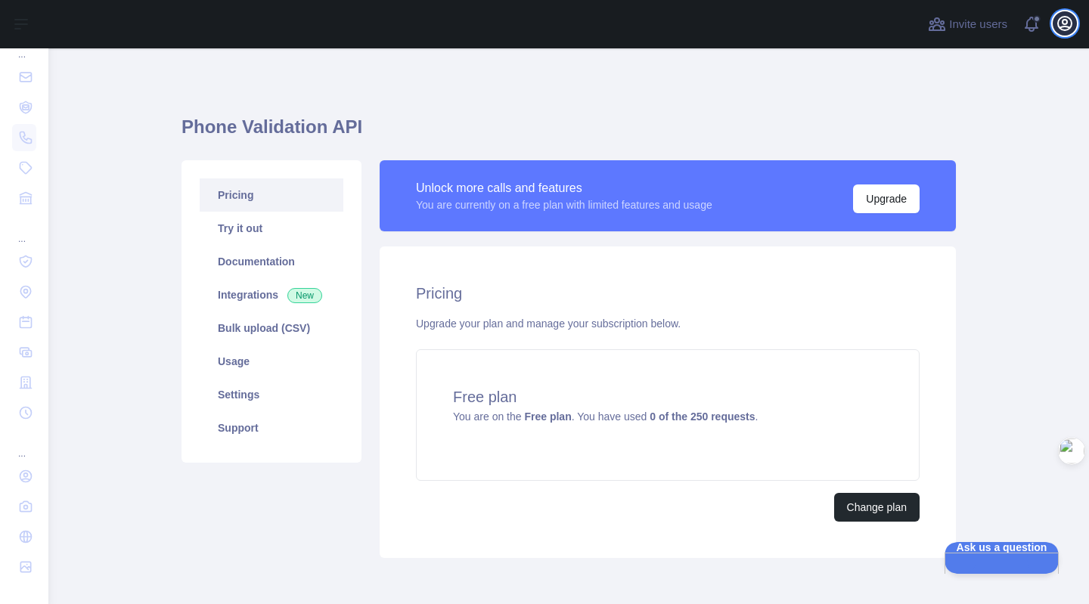
click at [1074, 23] on button "Open user menu" at bounding box center [1065, 23] width 24 height 24
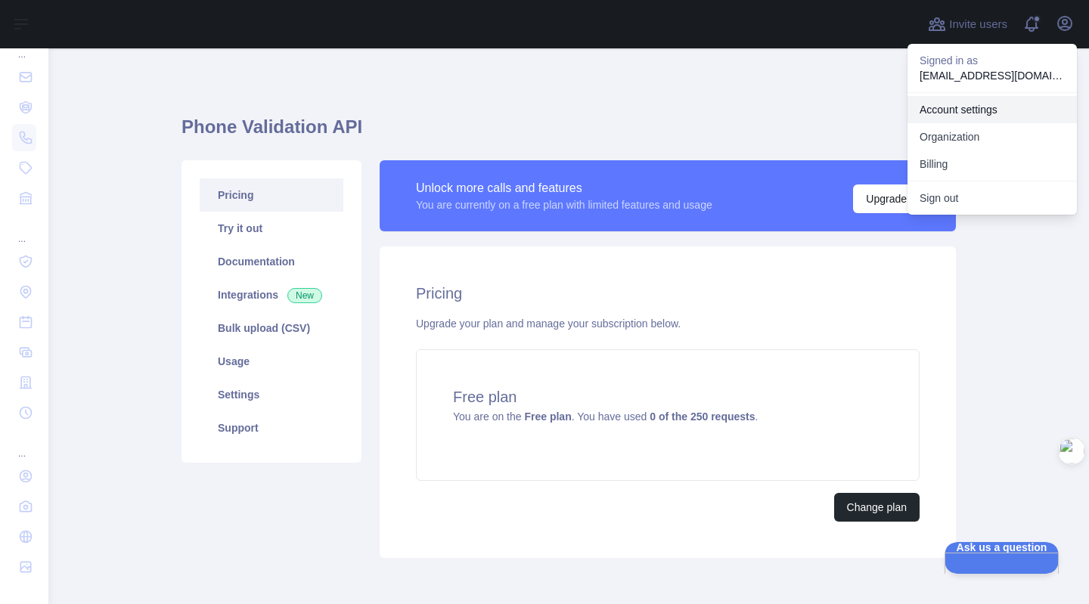
click at [987, 113] on link "Account settings" at bounding box center [991, 109] width 169 height 27
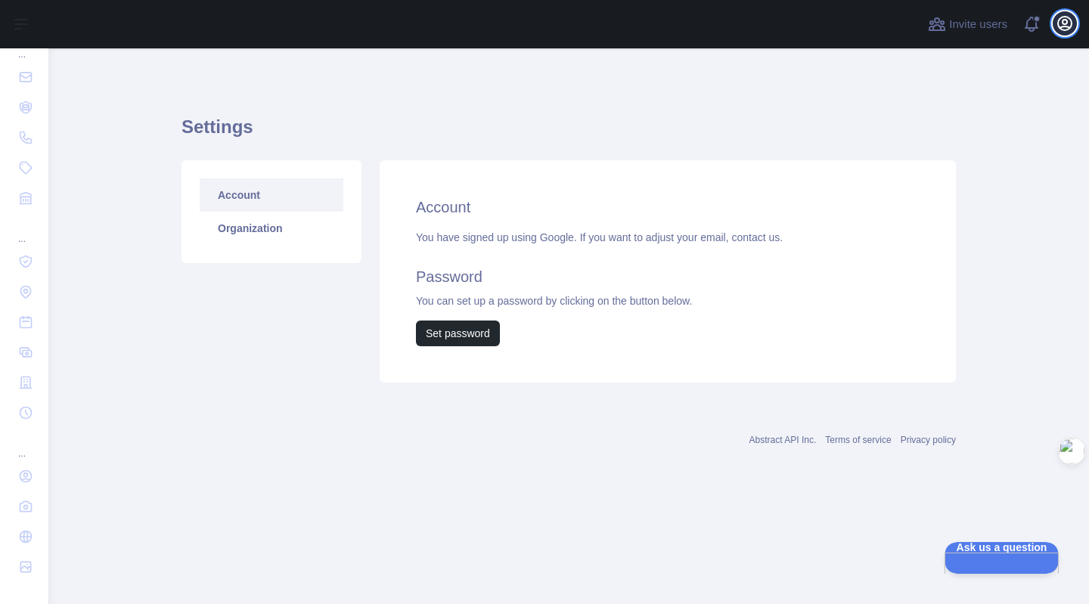
click at [1060, 31] on icon "button" at bounding box center [1065, 23] width 18 height 18
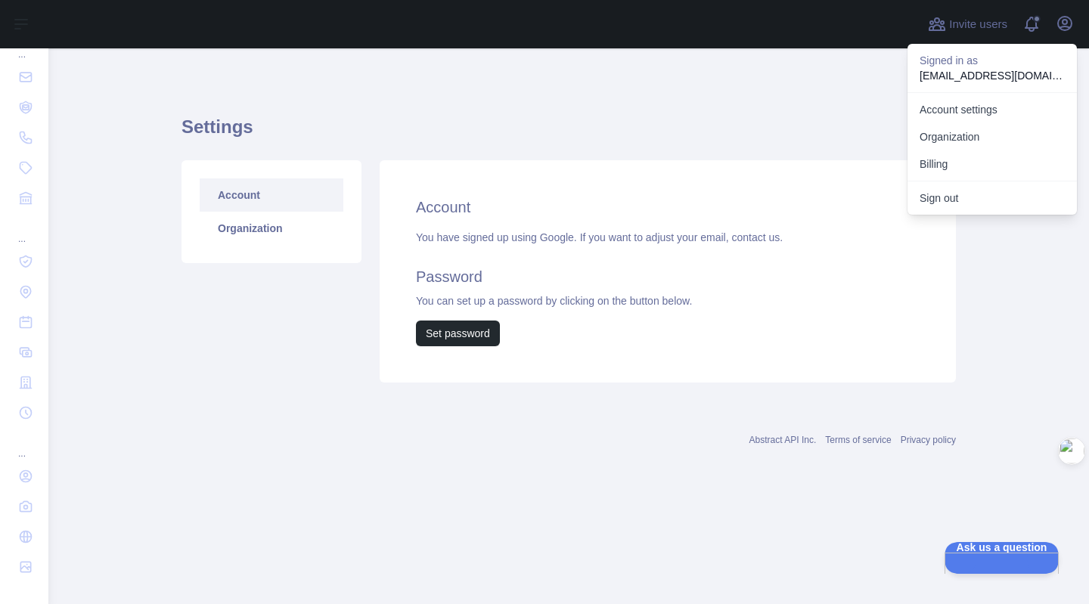
click at [959, 75] on p "zeng_qianlin@163.com" at bounding box center [992, 75] width 145 height 15
click at [957, 107] on link "Account settings" at bounding box center [991, 109] width 169 height 27
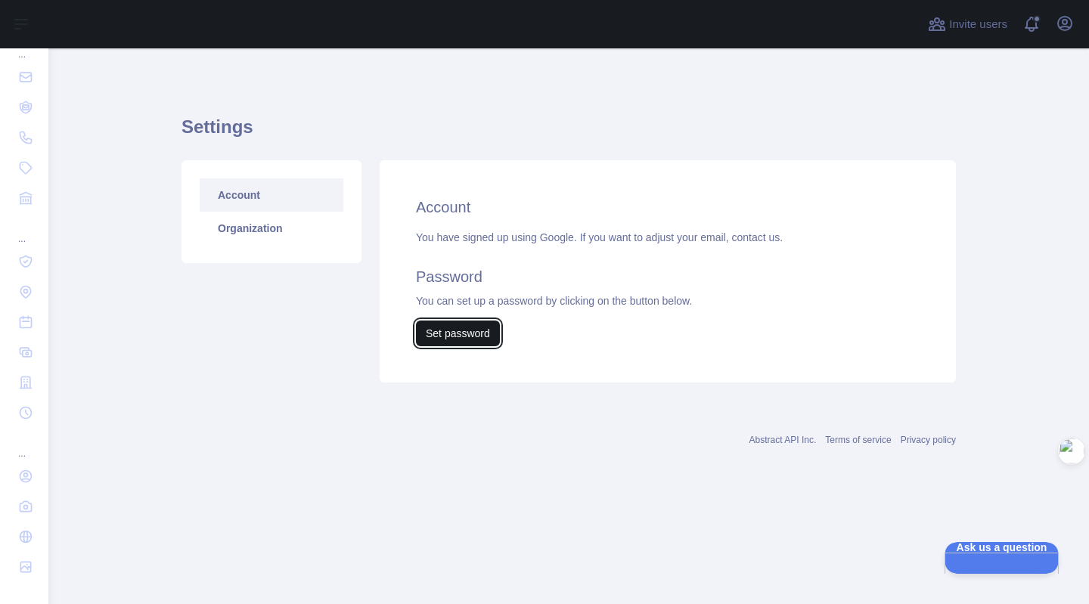
click at [448, 326] on button "Set password" at bounding box center [458, 334] width 84 height 26
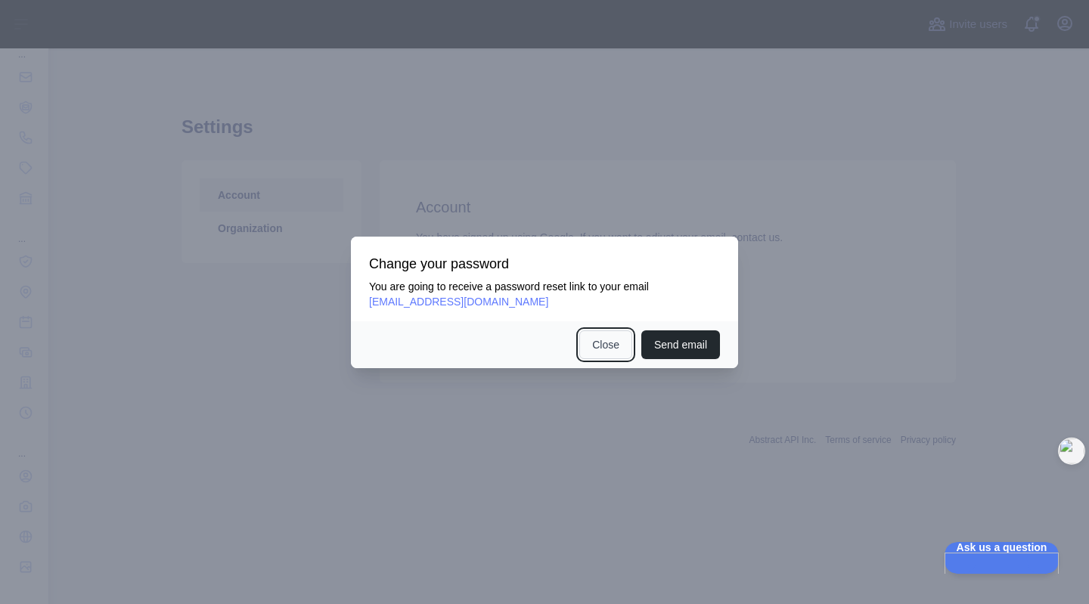
click at [609, 349] on button "Close" at bounding box center [605, 344] width 53 height 29
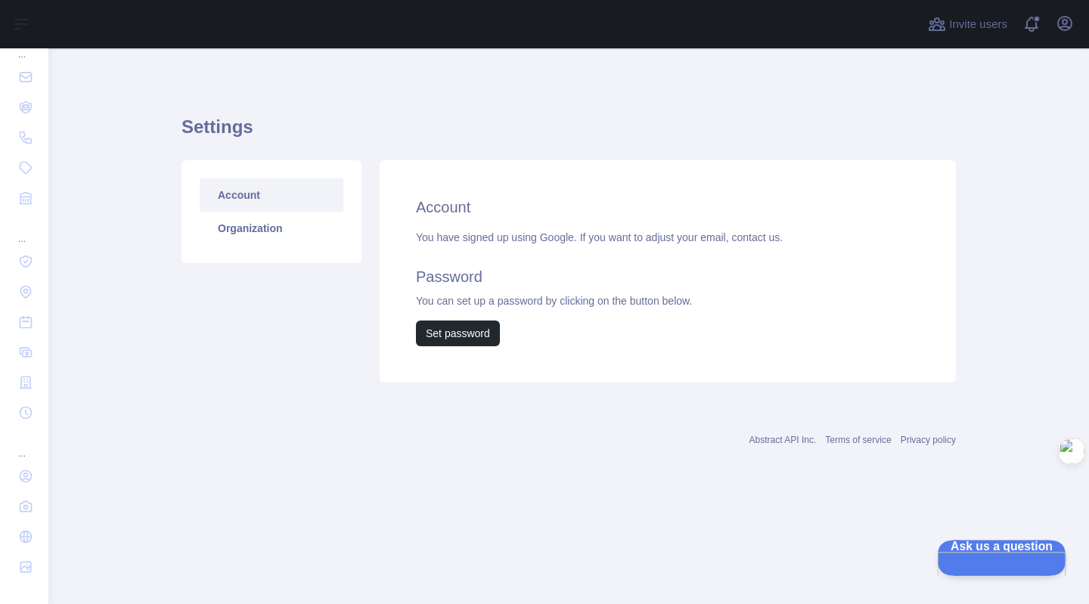
drag, startPoint x: 1029, startPoint y: 556, endPoint x: 966, endPoint y: 557, distance: 62.8
click at [1028, 550] on span "Ask us a question" at bounding box center [994, 545] width 114 height 11
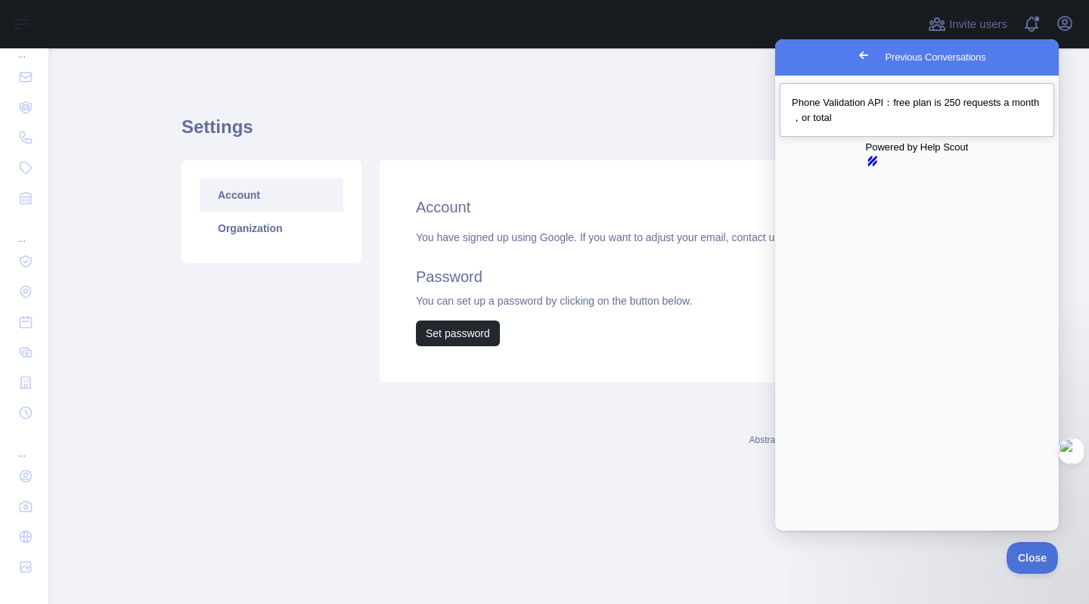
click at [893, 125] on div "Previous Conversations" at bounding box center [917, 125] width 250 height 0
click at [803, 532] on button "Close" at bounding box center [789, 542] width 27 height 20
click at [541, 110] on div "Settings Account Organization Account You have signed up using Google. If you w…" at bounding box center [568, 244] width 774 height 319
click at [845, 57] on link "Go back" at bounding box center [863, 55] width 37 height 21
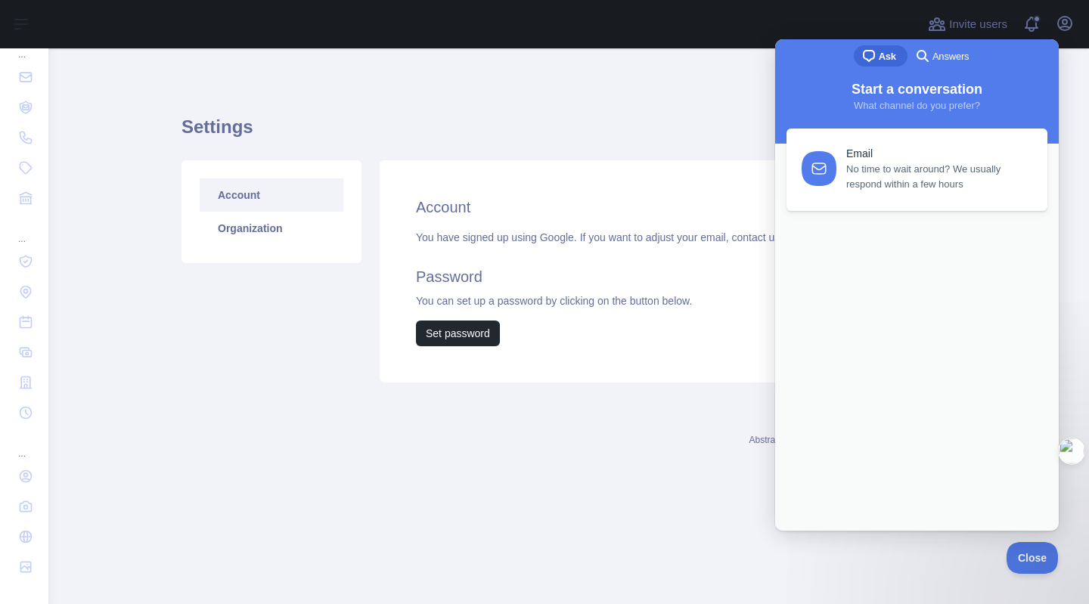
click at [789, 53] on div "chat-square Ask search-medium Answers" at bounding box center [917, 57] width 284 height 36
click at [1070, 575] on main "Settings Account Organization Account You have signed up using Google. If you w…" at bounding box center [568, 326] width 1040 height 556
click at [1047, 562] on button "Close" at bounding box center [1028, 556] width 51 height 32
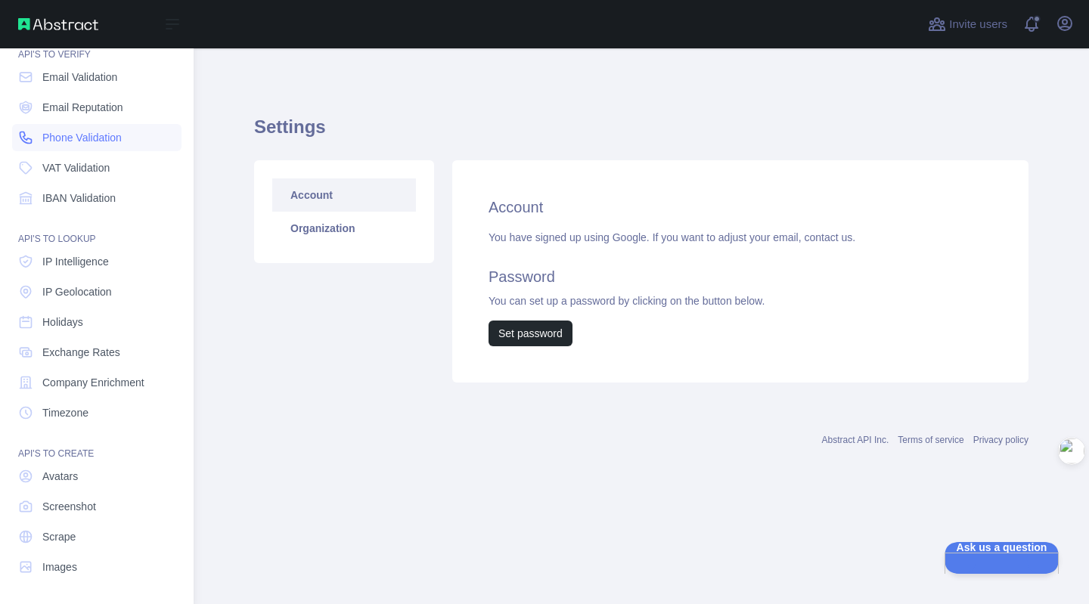
click at [50, 139] on span "Phone Validation" at bounding box center [81, 137] width 79 height 15
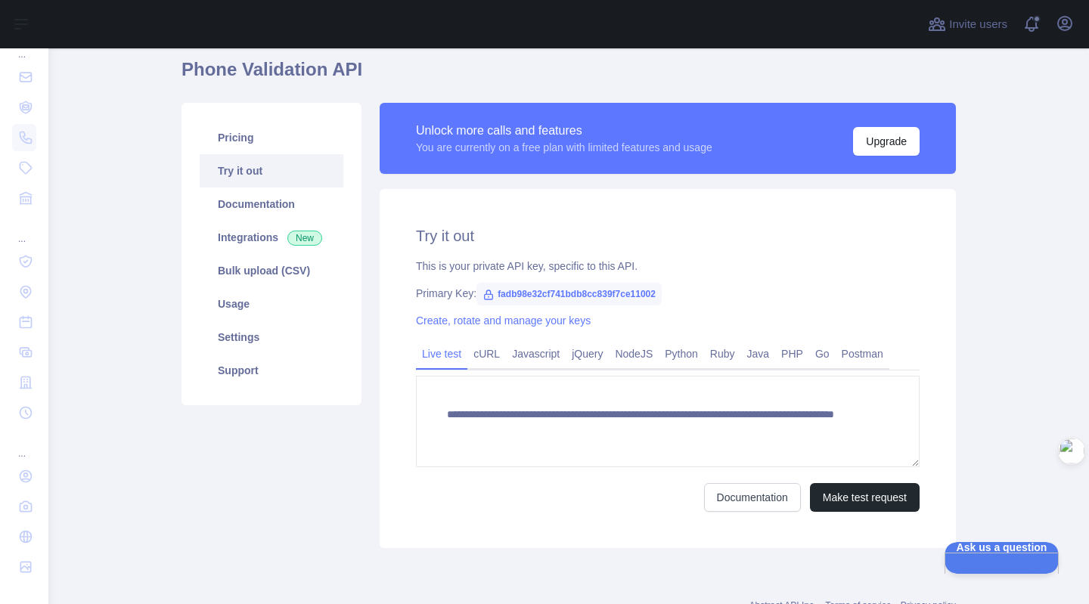
scroll to position [112, 0]
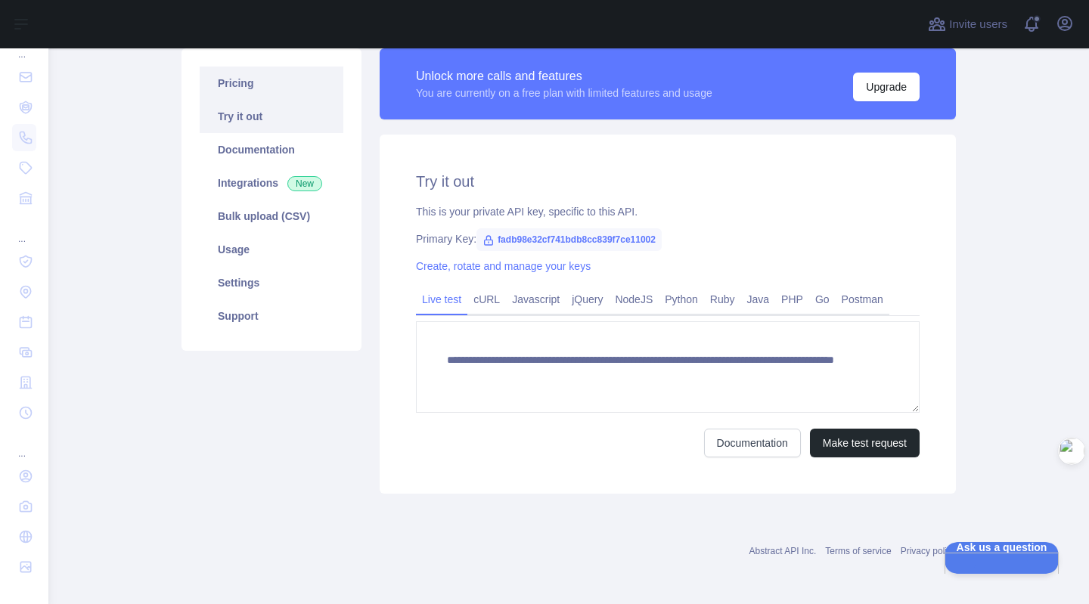
click at [242, 89] on link "Pricing" at bounding box center [272, 83] width 144 height 33
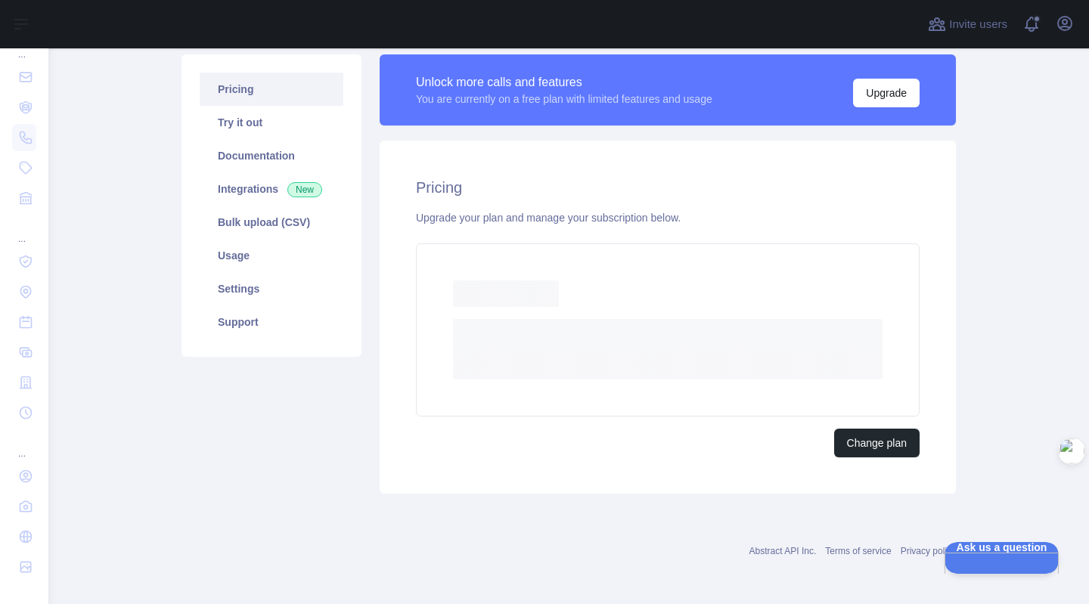
scroll to position [64, 0]
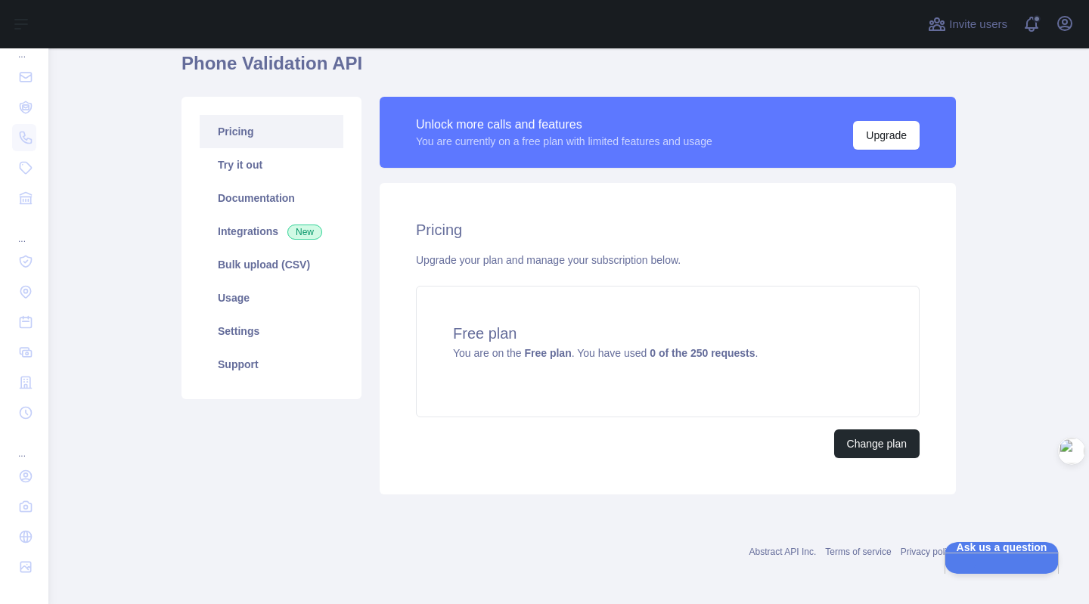
click at [684, 430] on div "Change plan" at bounding box center [668, 444] width 504 height 29
click at [685, 390] on div "Free plan You are on the Free plan . You have used 0 of the 250 requests ." at bounding box center [668, 352] width 504 height 132
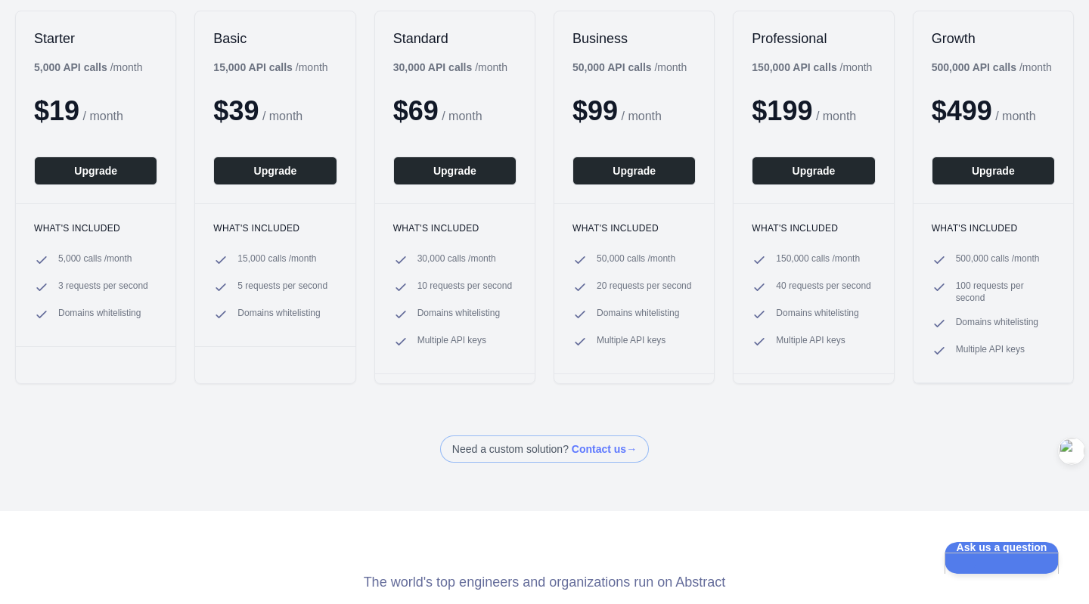
scroll to position [76, 0]
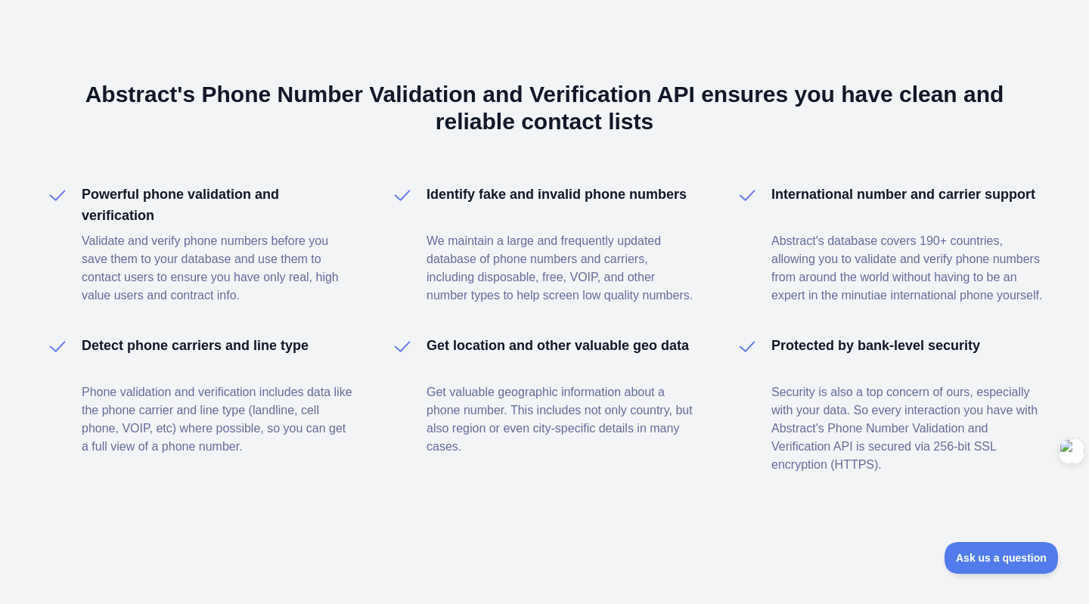
scroll to position [994, 0]
click at [1064, 281] on div at bounding box center [1071, 281] width 21 height 21
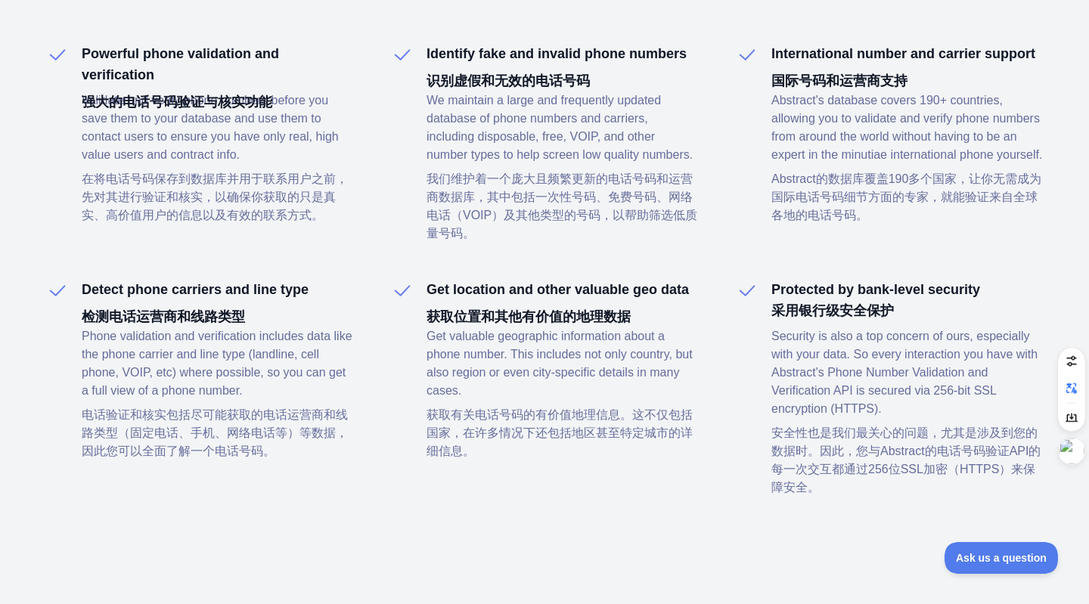
scroll to position [1196, 0]
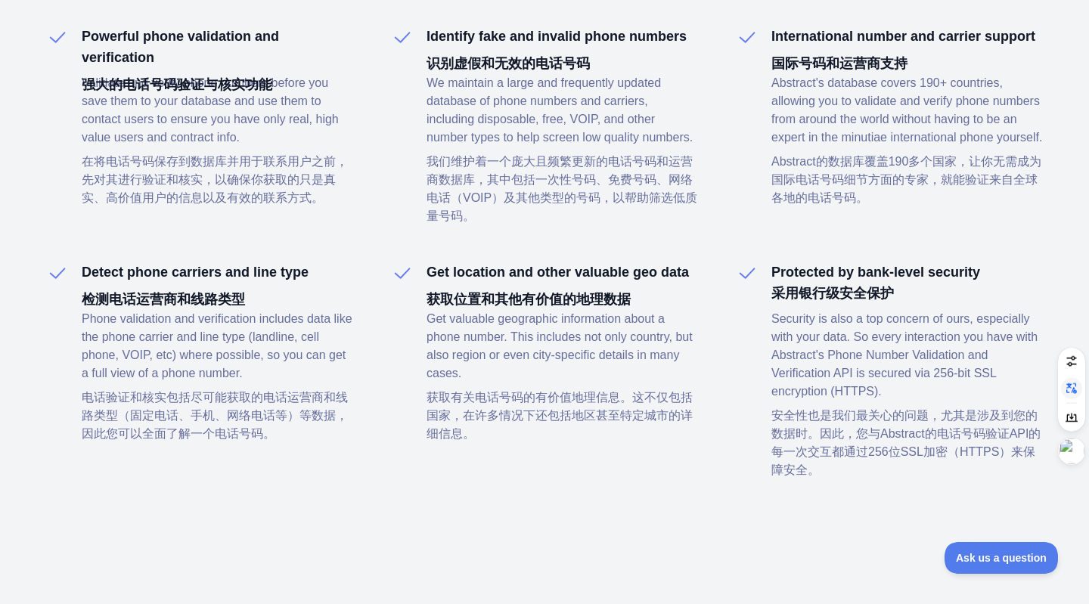
click at [1075, 379] on div "关闭翻译 Alt + 1" at bounding box center [1071, 388] width 21 height 21
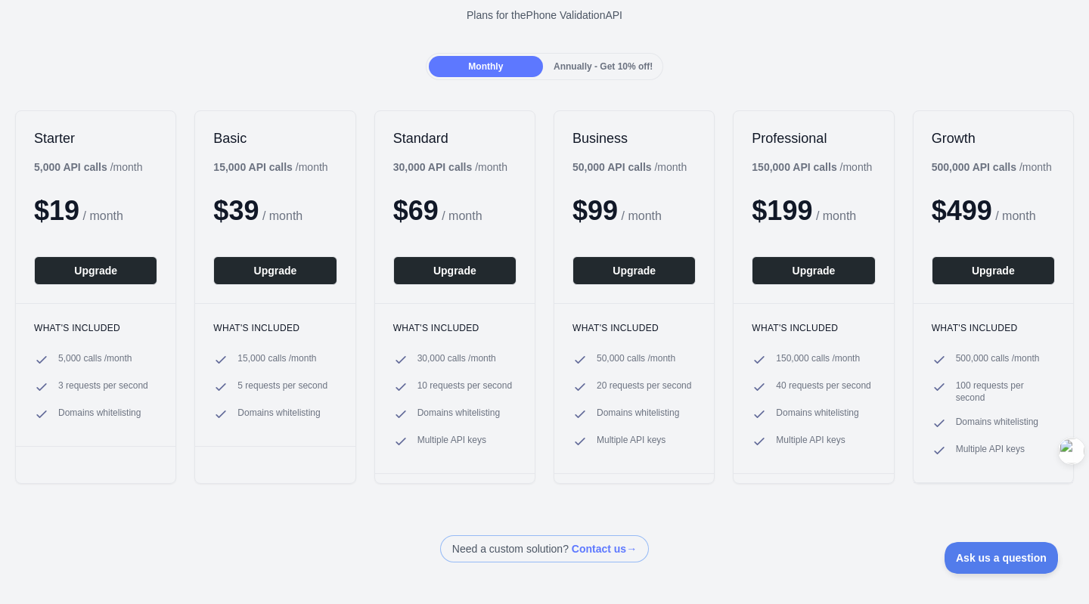
scroll to position [86, 0]
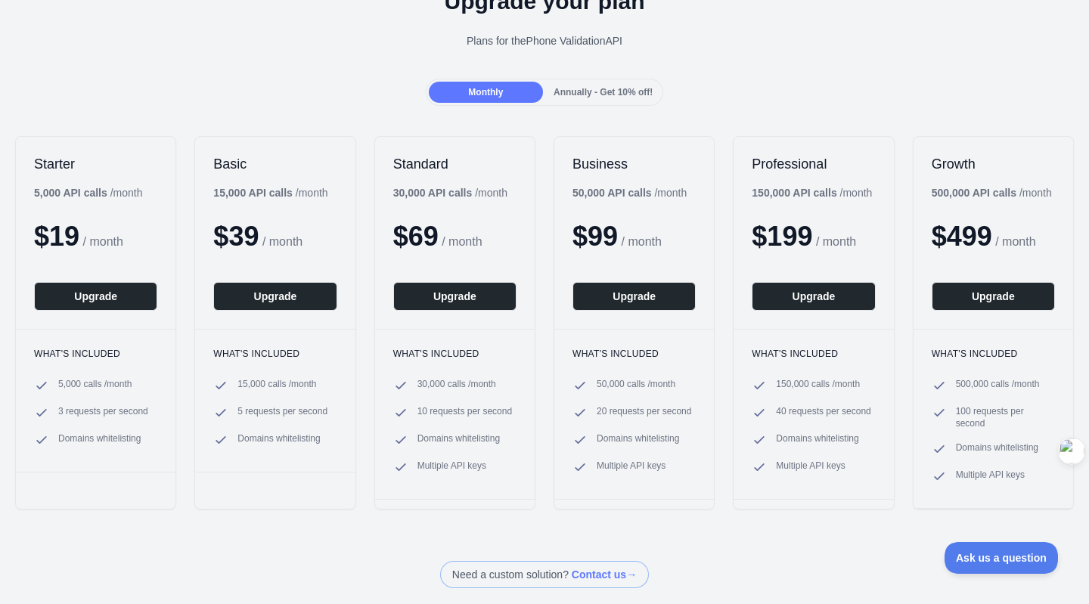
click at [590, 87] on span "Annually - Get 10% off!" at bounding box center [603, 92] width 99 height 11
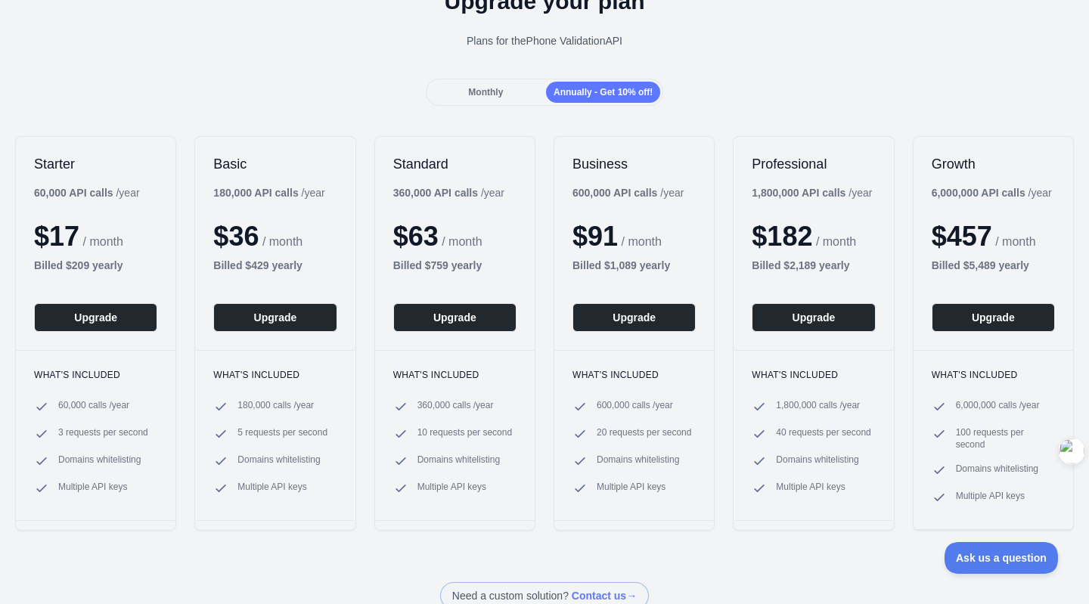
click at [491, 87] on span "Monthly" at bounding box center [485, 92] width 35 height 11
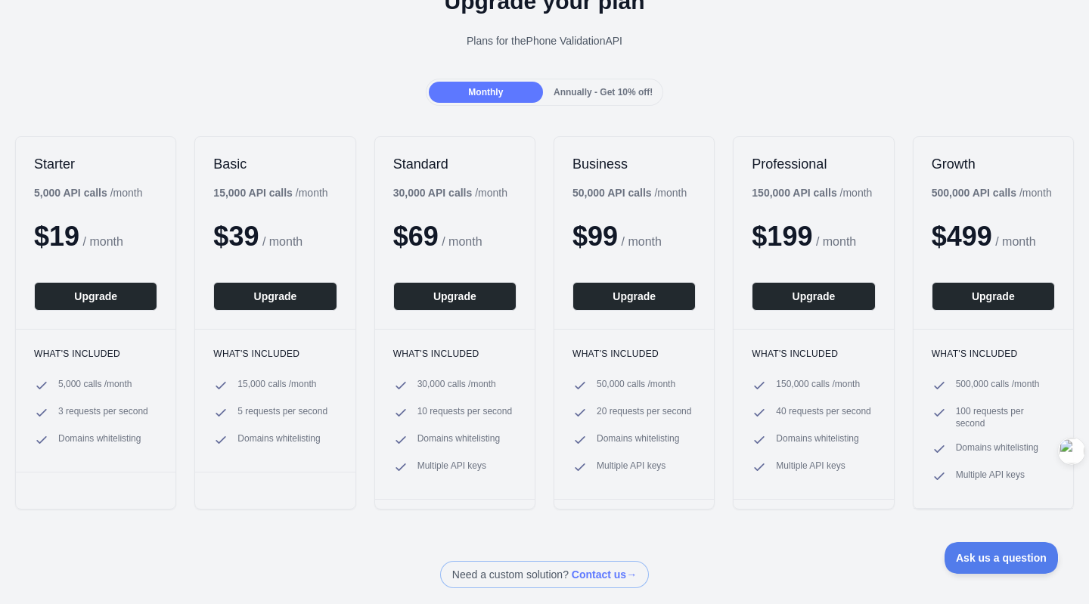
click at [589, 95] on span "Annually - Get 10% off!" at bounding box center [603, 92] width 99 height 11
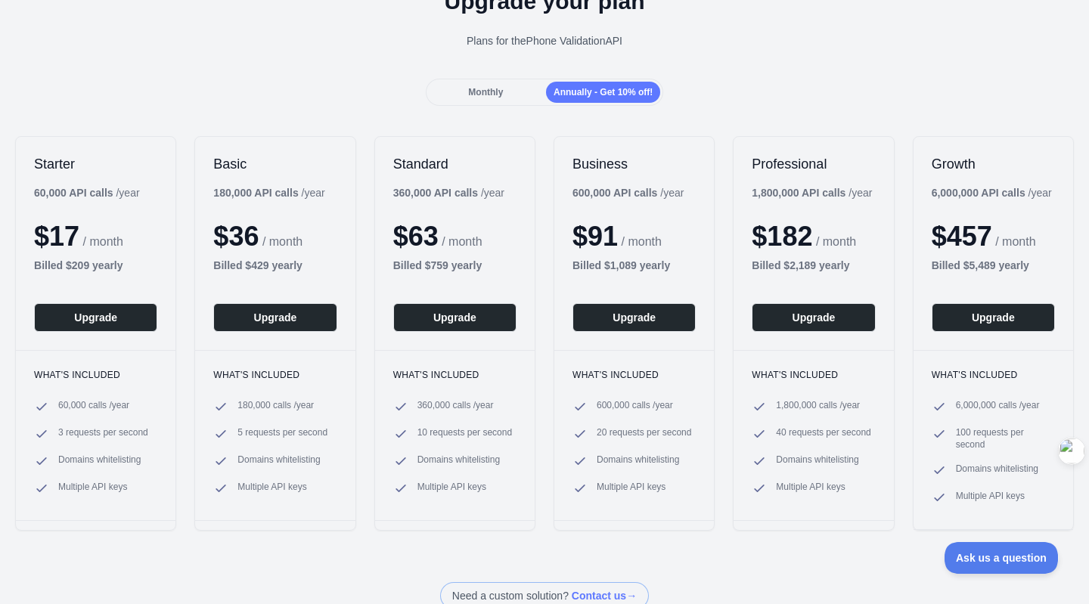
drag, startPoint x: 476, startPoint y: 83, endPoint x: 569, endPoint y: 80, distance: 93.1
click at [480, 82] on div "Monthly" at bounding box center [486, 92] width 114 height 21
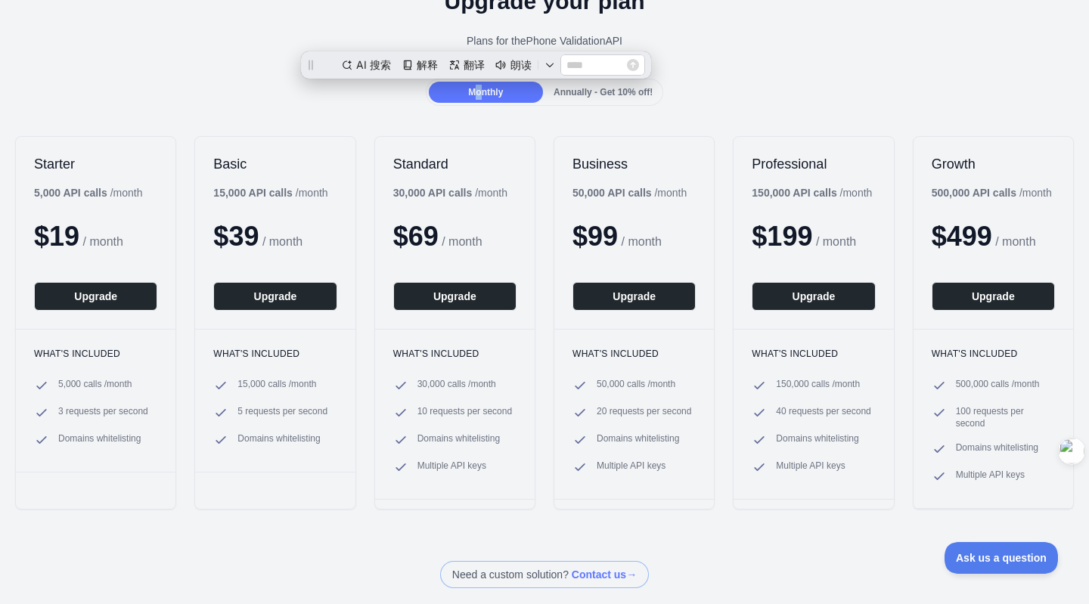
scroll to position [0, 0]
click at [576, 82] on div "Annually - Get 10% off!" at bounding box center [603, 92] width 114 height 21
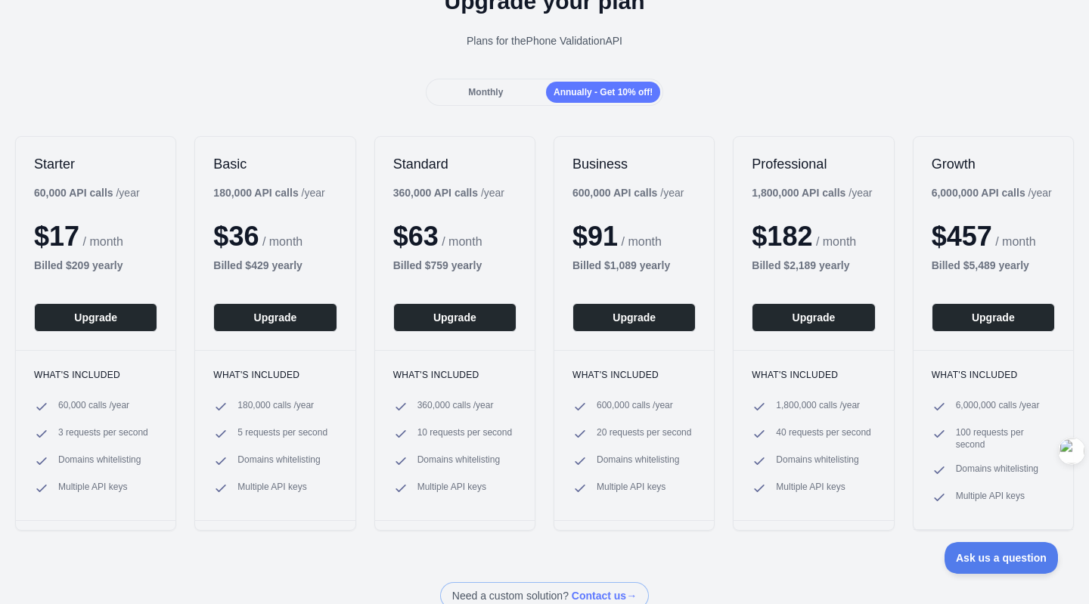
click at [480, 80] on div "Monthly Annually - Get 10% off!" at bounding box center [545, 92] width 238 height 27
click at [590, 84] on div "Annually - Get 10% off!" at bounding box center [603, 92] width 114 height 21
click at [463, 85] on div "Monthly" at bounding box center [486, 92] width 114 height 21
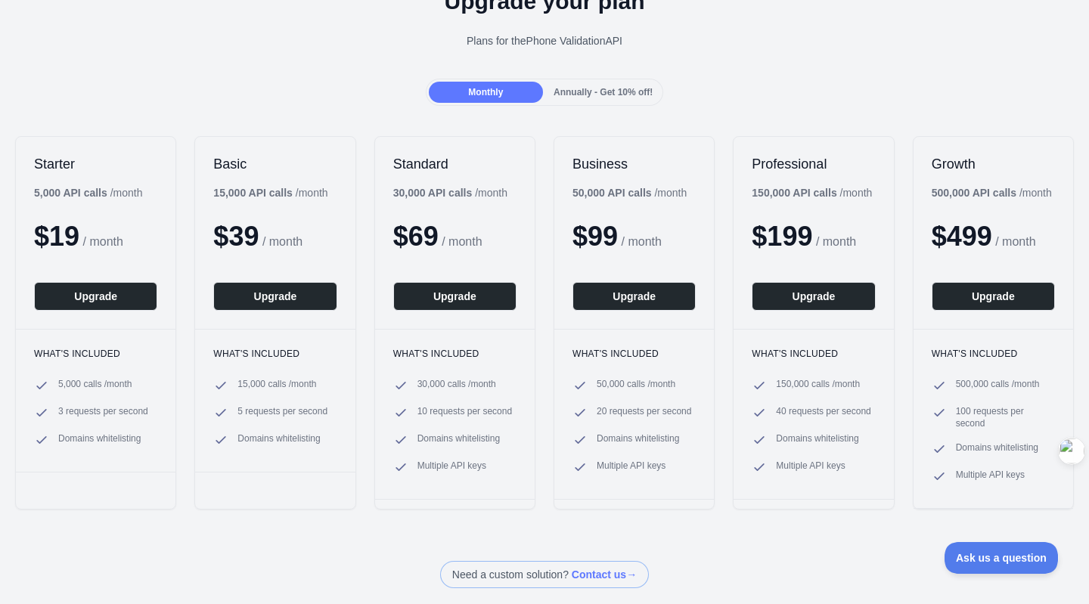
click at [584, 99] on div "Annually - Get 10% off!" at bounding box center [603, 92] width 114 height 21
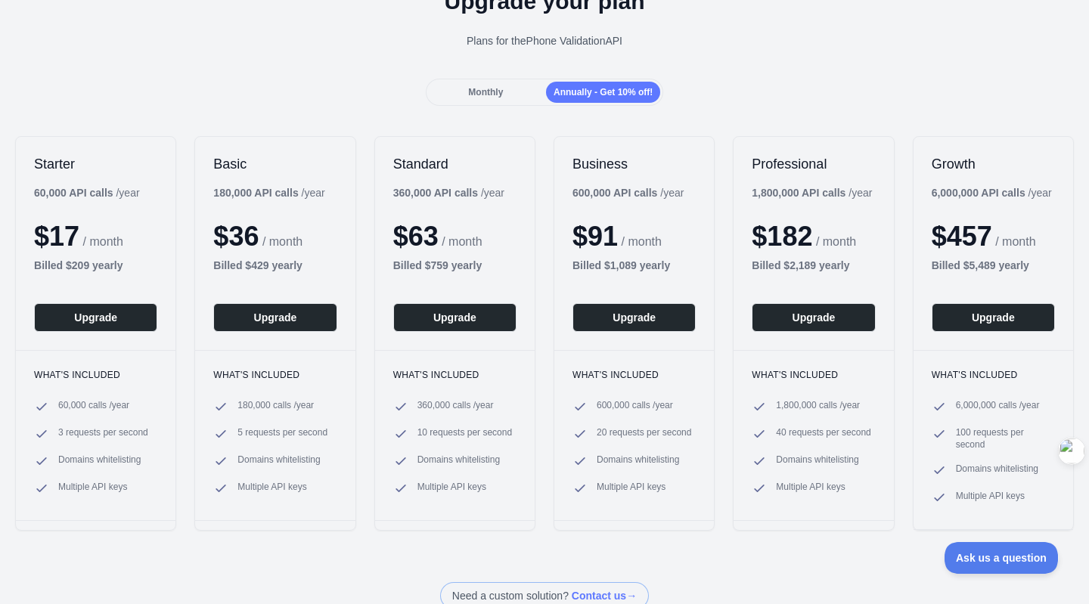
click at [460, 96] on div "Monthly" at bounding box center [486, 92] width 114 height 21
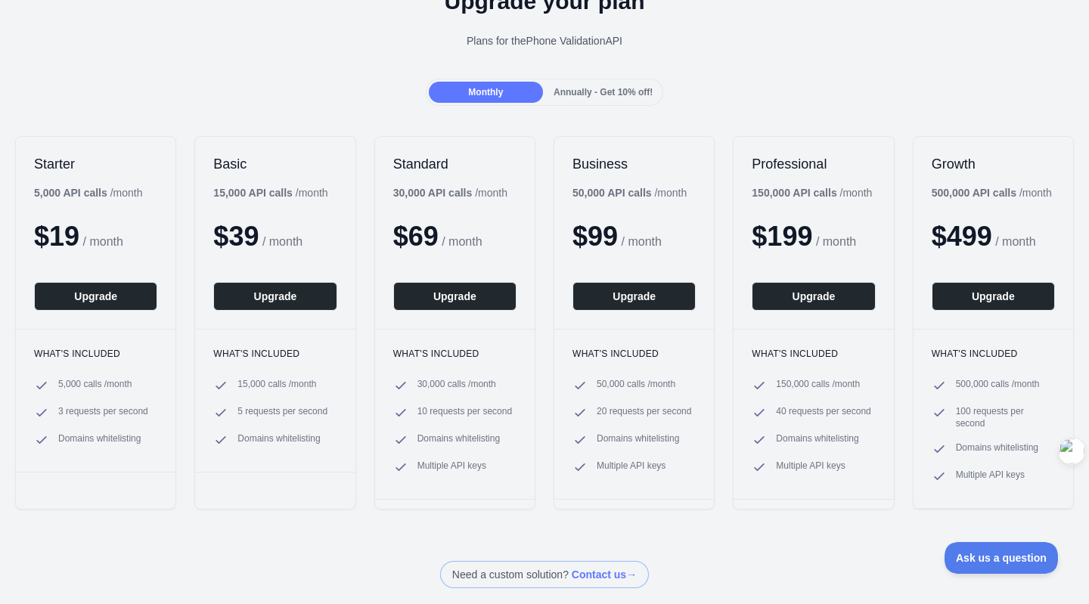
click at [591, 96] on span "Annually - Get 10% off!" at bounding box center [603, 92] width 99 height 11
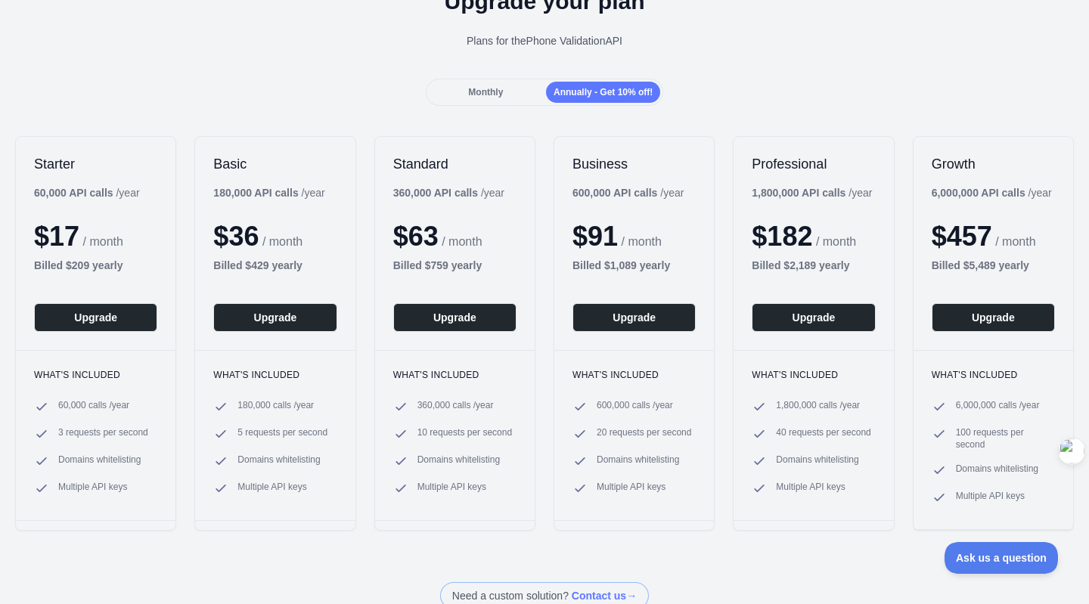
click at [478, 92] on span "Monthly" at bounding box center [485, 92] width 35 height 11
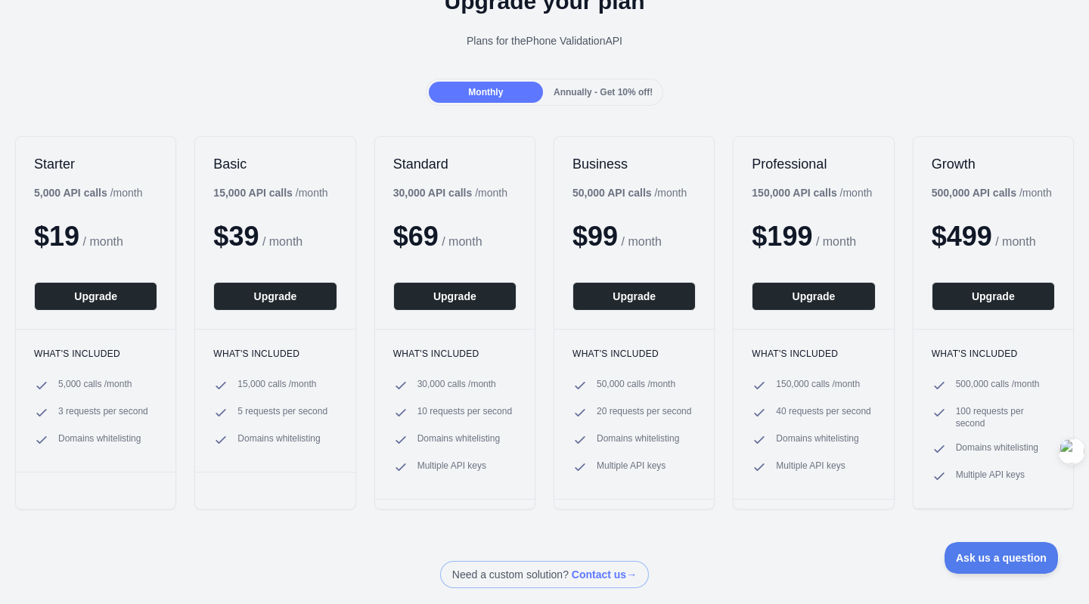
click at [554, 89] on span "Annually - Get 10% off!" at bounding box center [603, 92] width 99 height 11
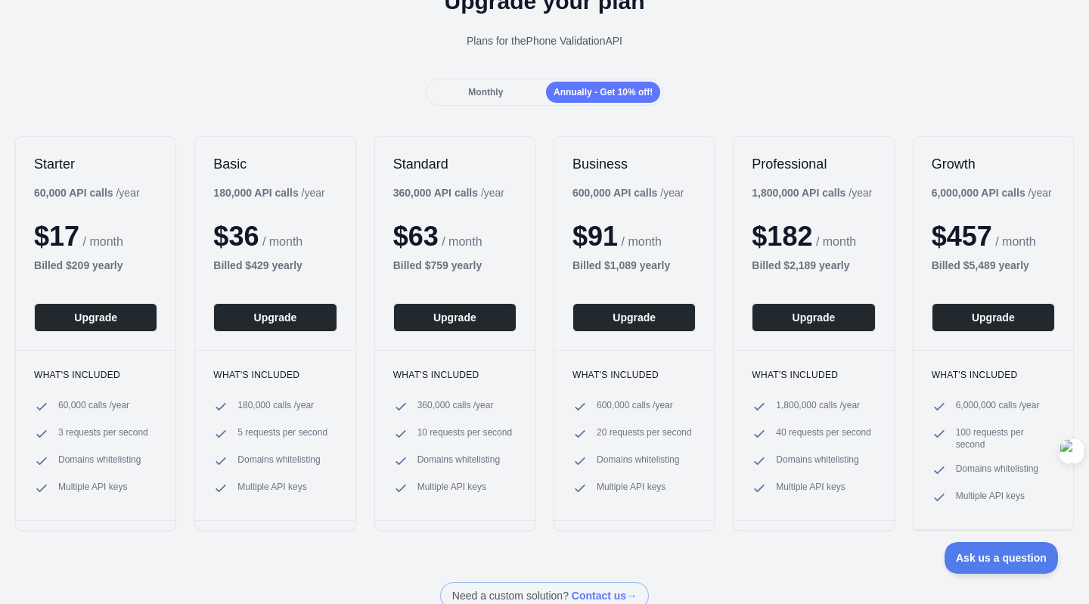
click at [470, 91] on span "Monthly" at bounding box center [485, 92] width 35 height 11
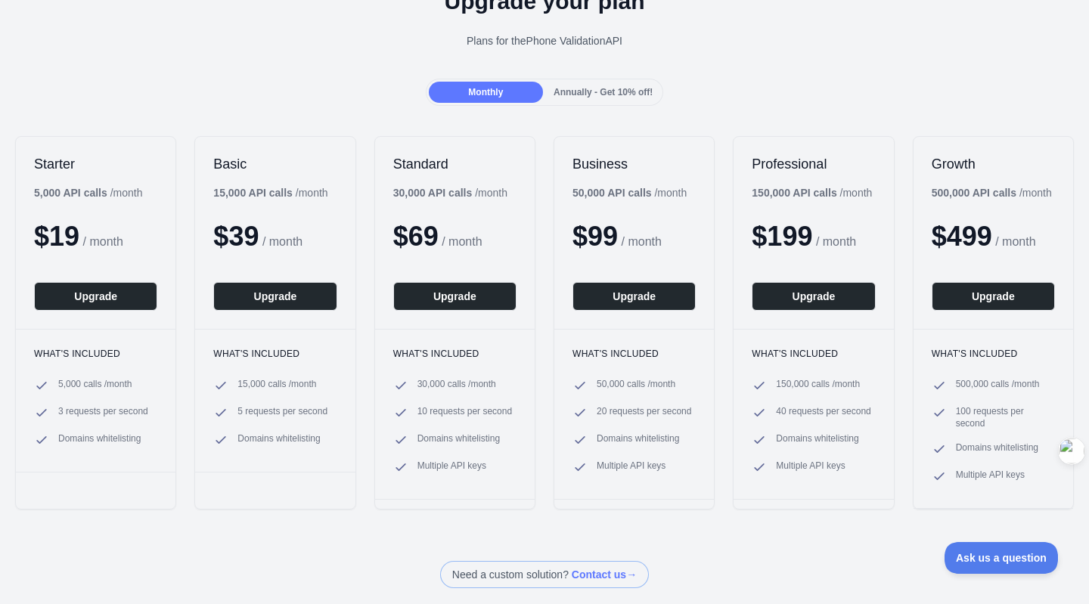
click at [547, 88] on div "Annually - Get 10% off!" at bounding box center [603, 92] width 114 height 21
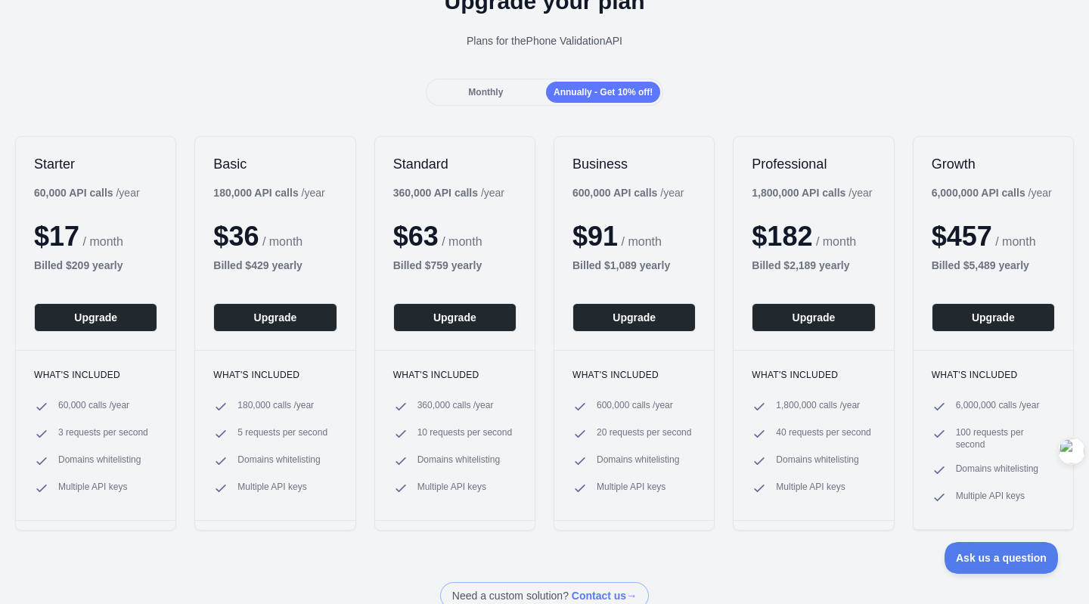
click at [495, 84] on div "Monthly" at bounding box center [486, 92] width 114 height 21
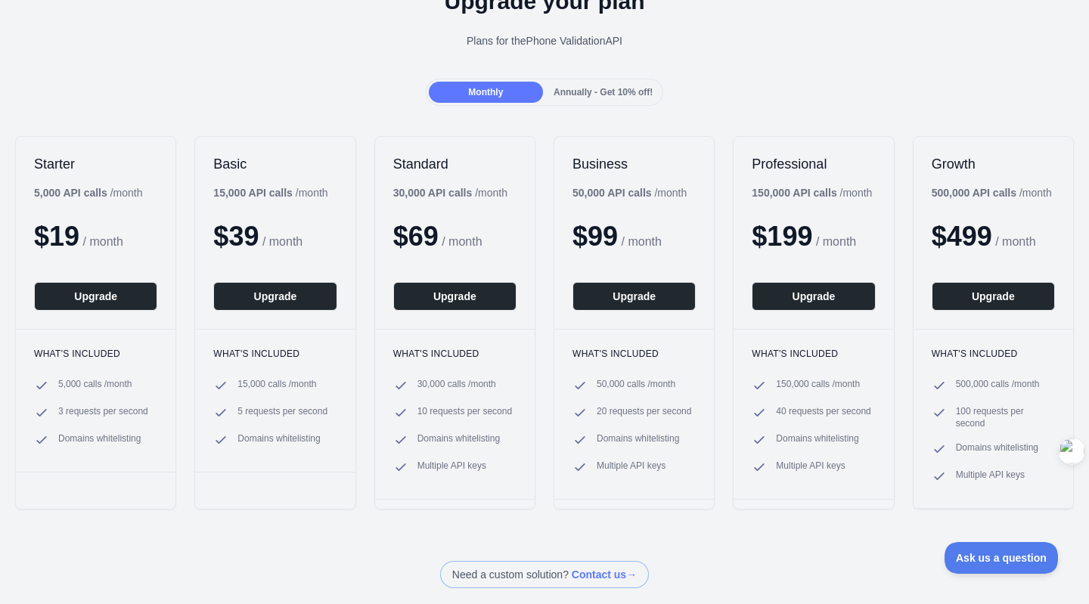
click at [622, 79] on div "Monthly Annually - Get 10% off!" at bounding box center [545, 92] width 238 height 27
click at [613, 88] on span "Annually - Get 10% off!" at bounding box center [603, 92] width 99 height 11
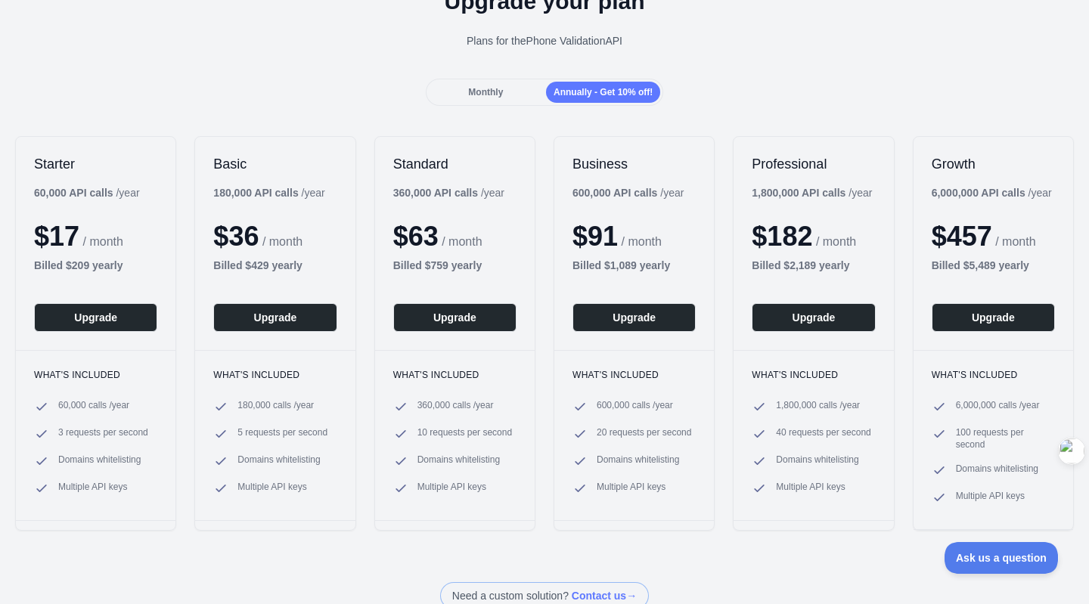
click at [520, 98] on div "Monthly" at bounding box center [486, 92] width 114 height 21
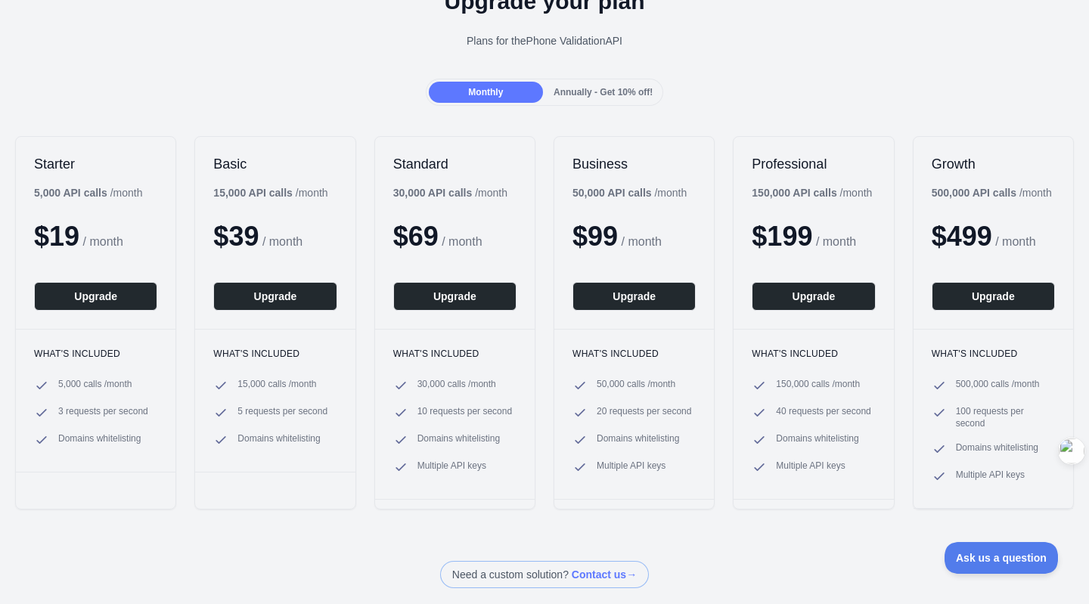
click at [619, 95] on span "Annually - Get 10% off!" at bounding box center [603, 92] width 99 height 11
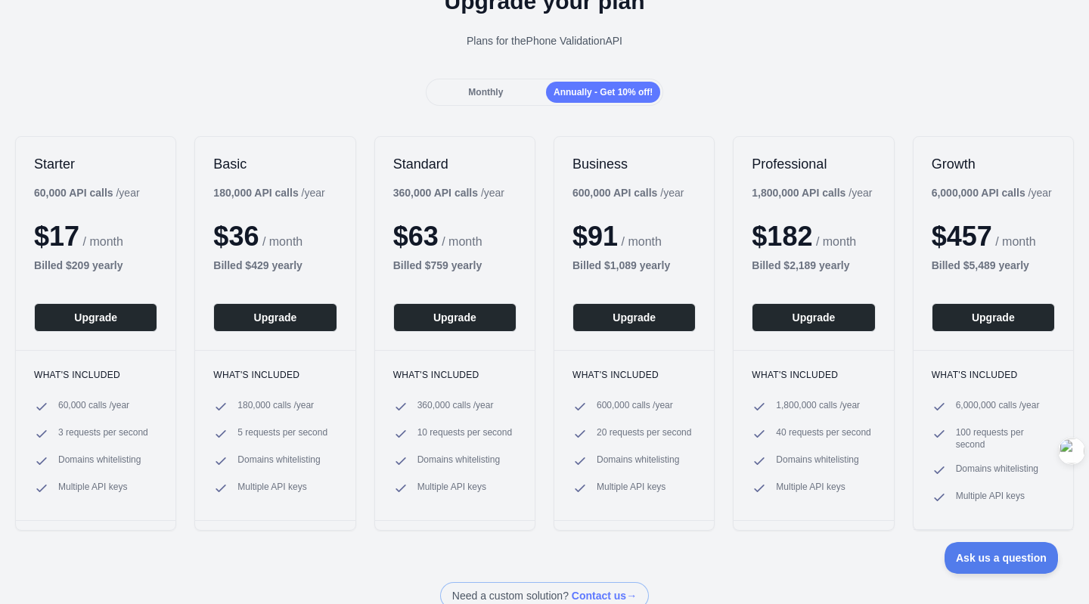
click at [516, 98] on div "Monthly" at bounding box center [486, 92] width 114 height 21
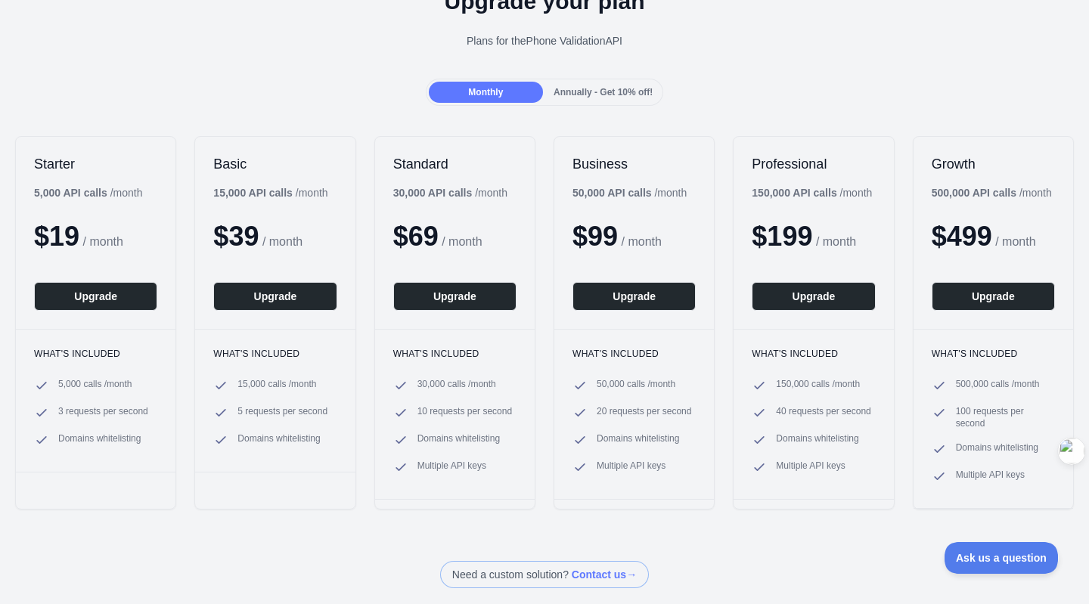
click at [579, 93] on span "Annually - Get 10% off!" at bounding box center [603, 92] width 99 height 11
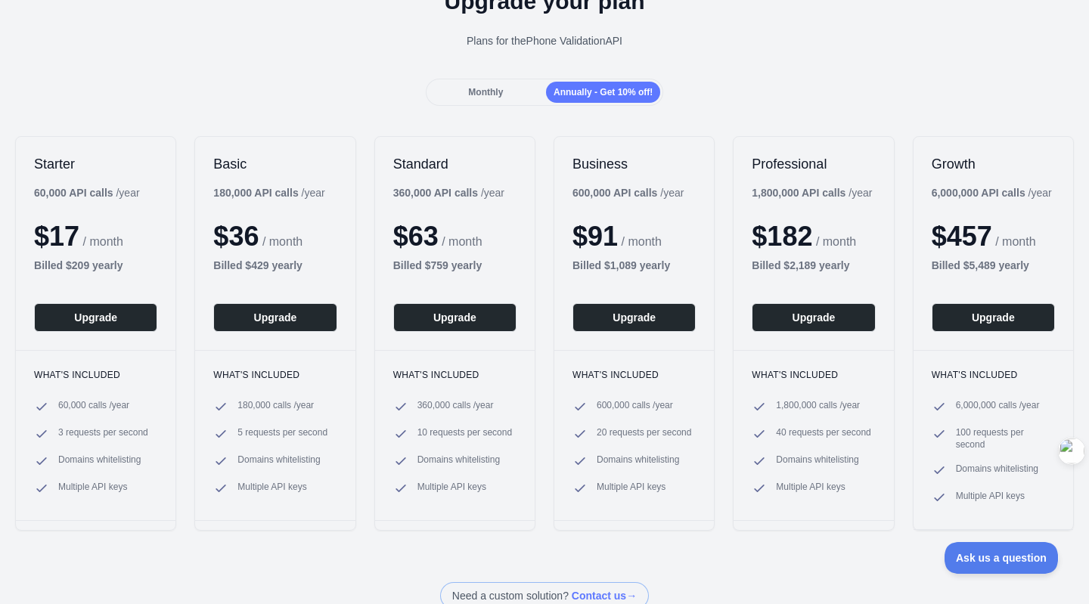
click at [485, 99] on div "Monthly" at bounding box center [486, 92] width 114 height 21
